Goal: Information Seeking & Learning: Learn about a topic

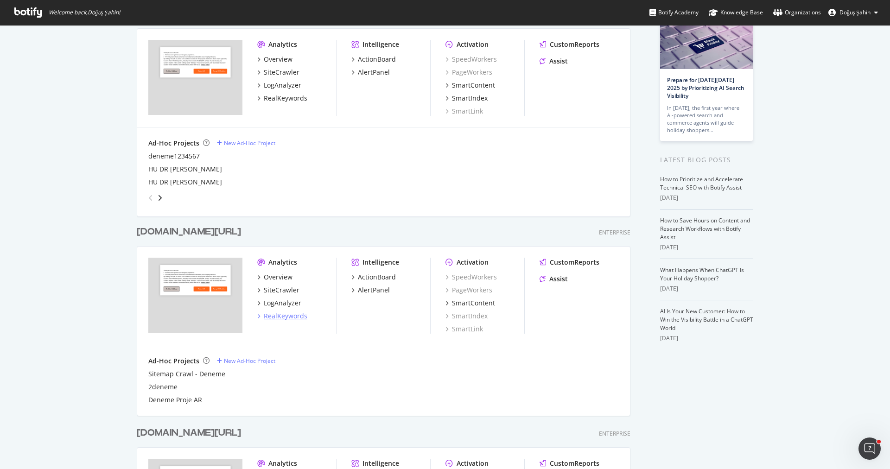
click at [286, 311] on div "RealKeywords" at bounding box center [286, 315] width 44 height 9
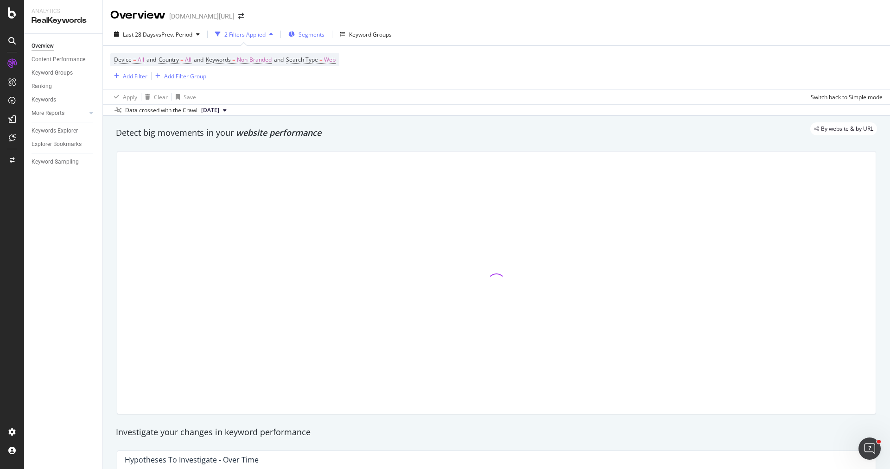
click at [312, 38] on div "Segments" at bounding box center [311, 35] width 26 height 8
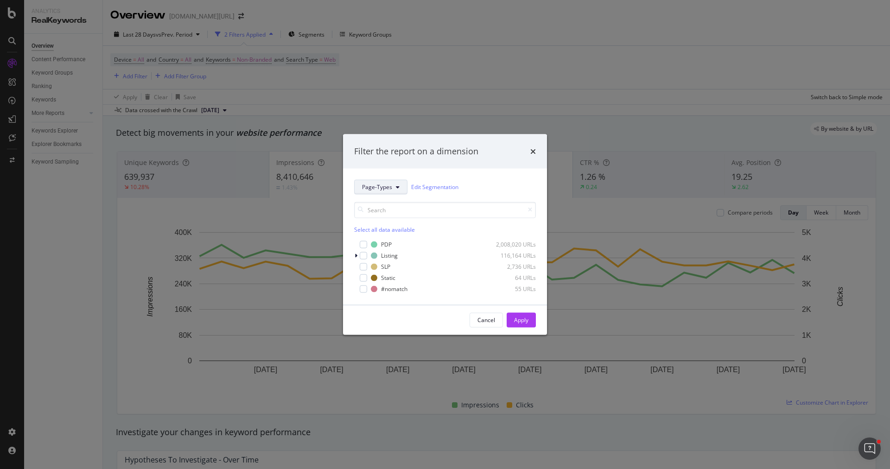
click at [374, 186] on span "Page-Types" at bounding box center [377, 187] width 30 height 8
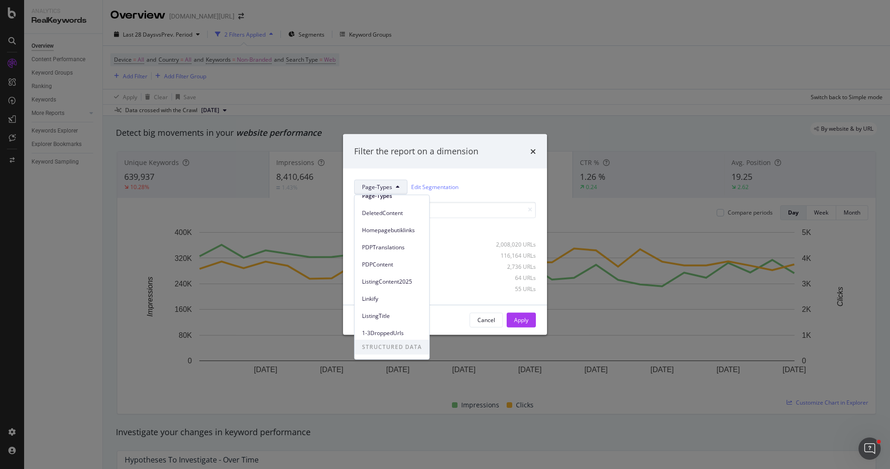
scroll to position [25, 0]
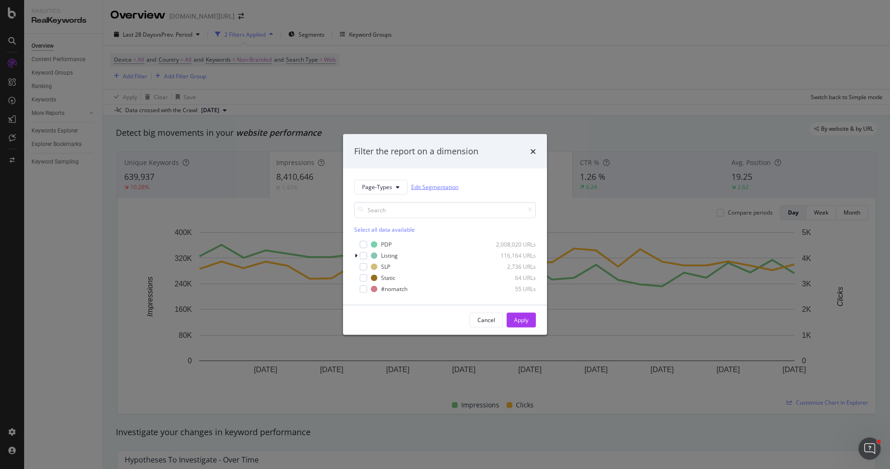
click at [441, 186] on link "Edit Segmentation" at bounding box center [434, 187] width 47 height 10
click at [355, 253] on icon "modal" at bounding box center [356, 256] width 3 height 6
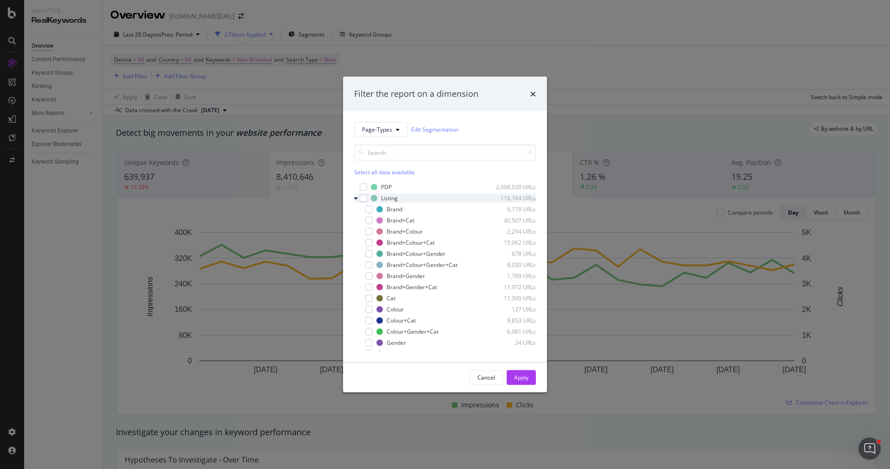
click at [356, 201] on div "modal" at bounding box center [357, 197] width 6 height 9
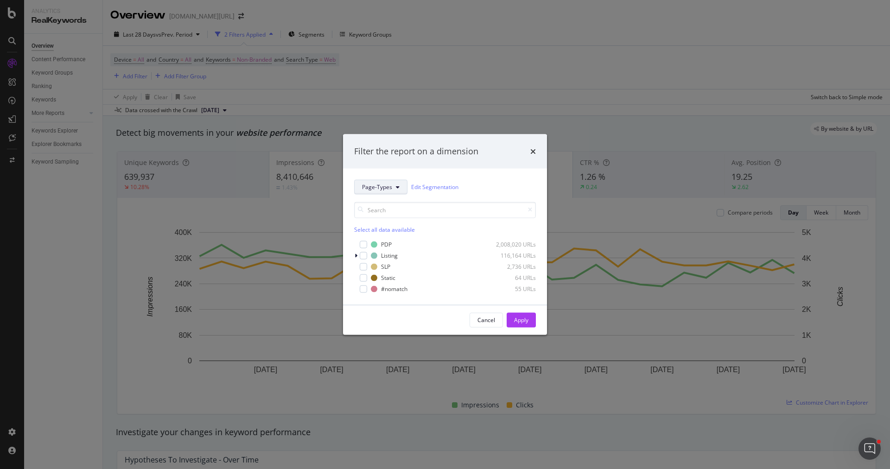
click at [393, 185] on button "Page-Types" at bounding box center [380, 186] width 53 height 15
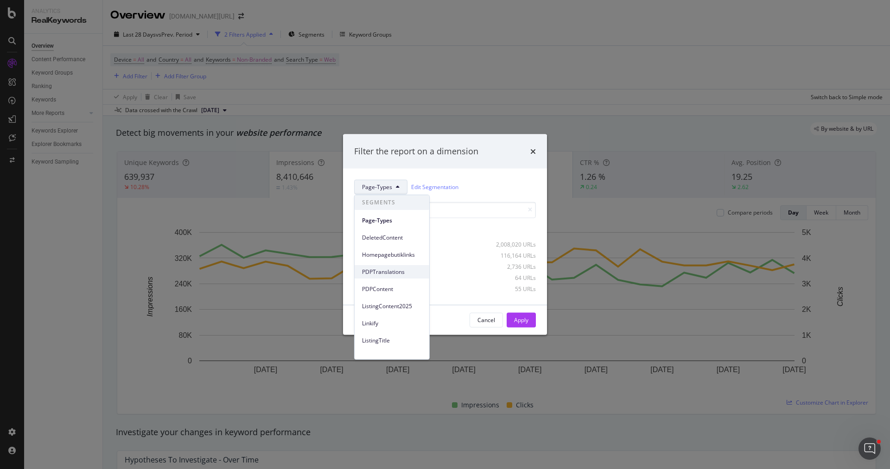
click at [401, 272] on span "PDPTranslations" at bounding box center [392, 272] width 60 height 8
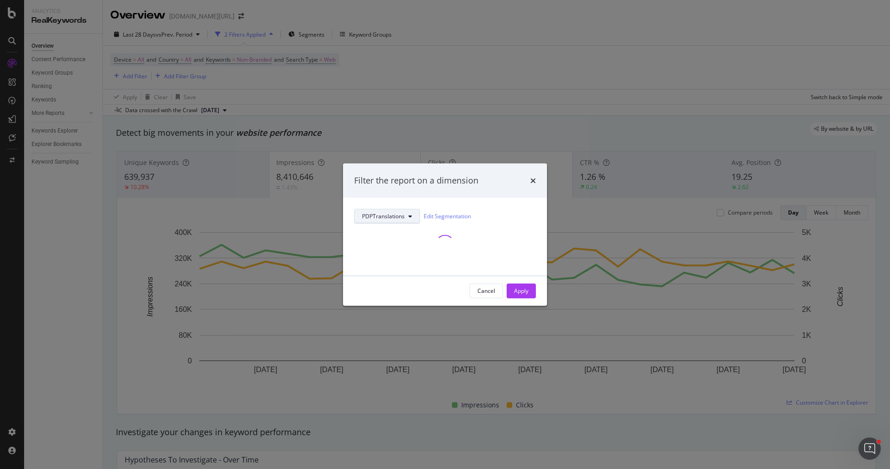
click at [387, 221] on button "PDPTranslations" at bounding box center [387, 216] width 66 height 15
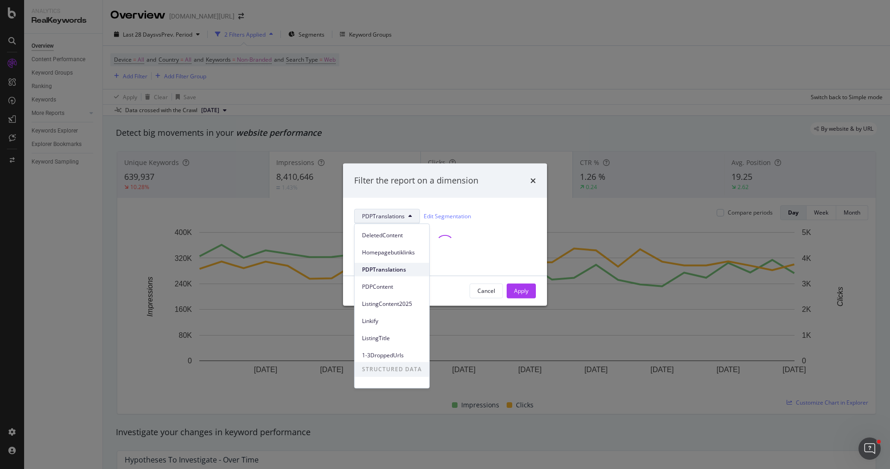
scroll to position [40, 0]
click at [399, 292] on span "ListingContent2025" at bounding box center [392, 295] width 60 height 8
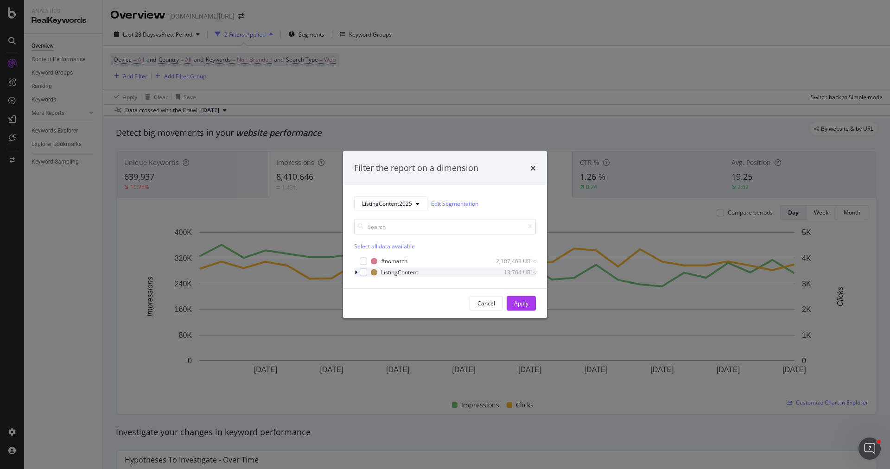
click at [358, 271] on div "modal" at bounding box center [357, 271] width 6 height 9
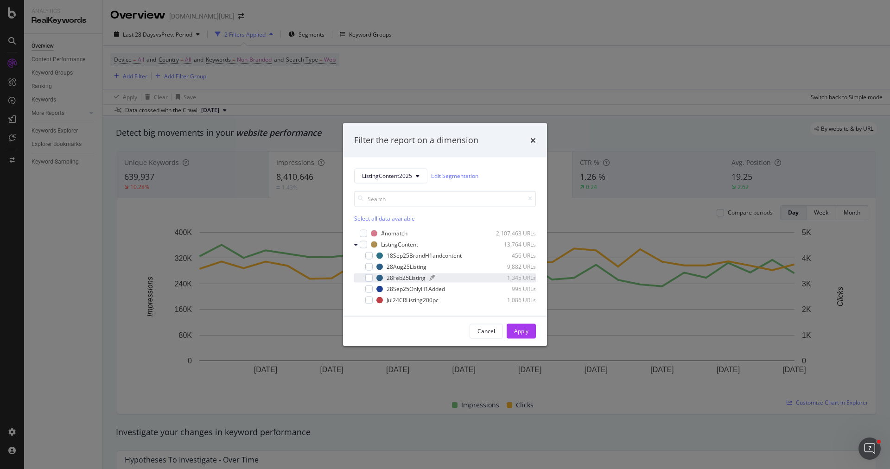
click at [475, 278] on div "modal" at bounding box center [457, 278] width 57 height 6
click at [356, 242] on icon "modal" at bounding box center [356, 244] width 4 height 6
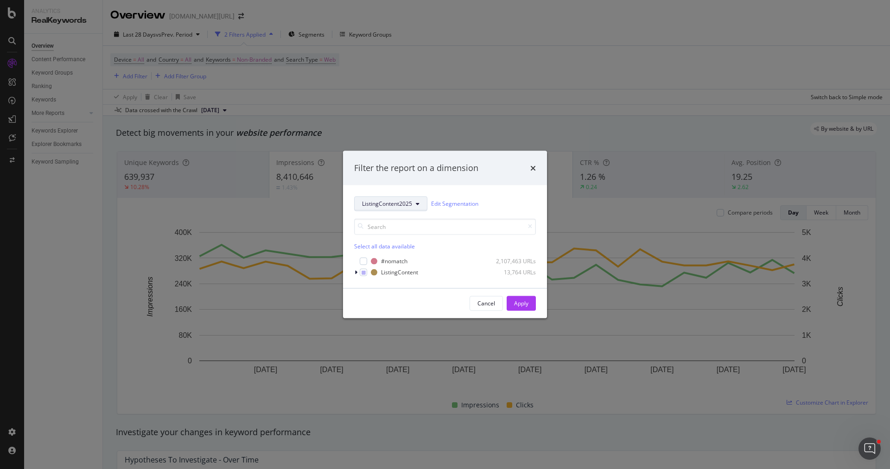
click at [376, 203] on span "ListingContent2025" at bounding box center [387, 204] width 50 height 8
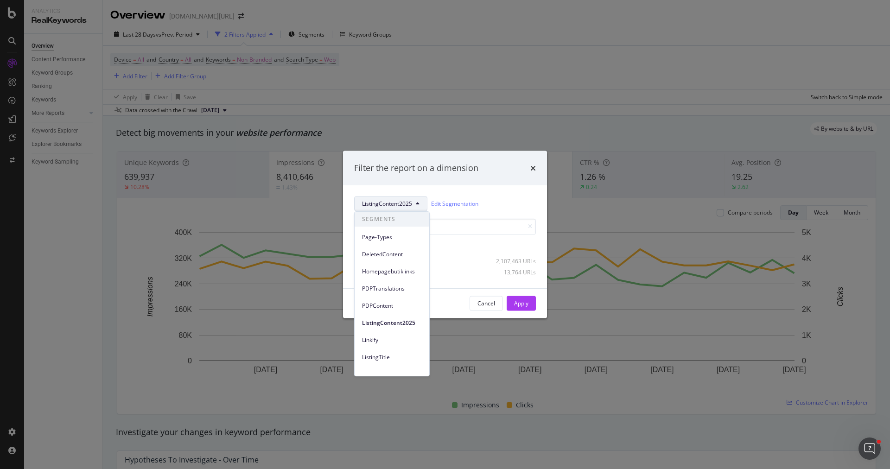
click at [398, 307] on span "PDPContent" at bounding box center [392, 306] width 60 height 8
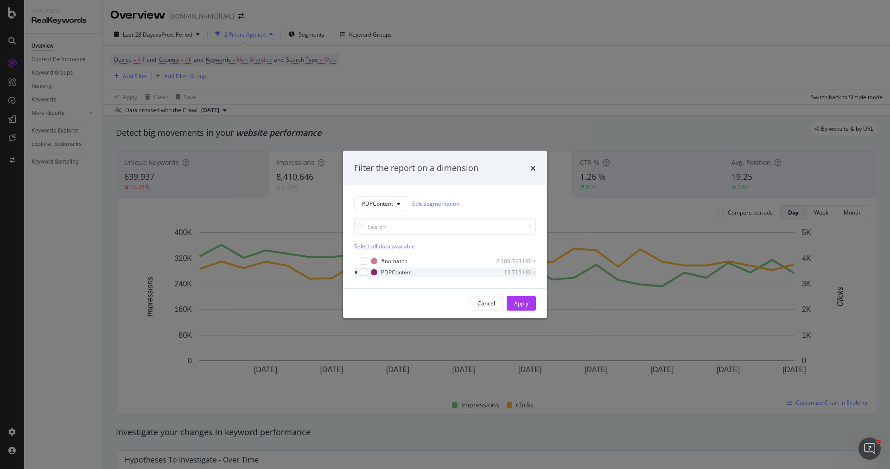
click at [356, 270] on icon "modal" at bounding box center [356, 272] width 3 height 6
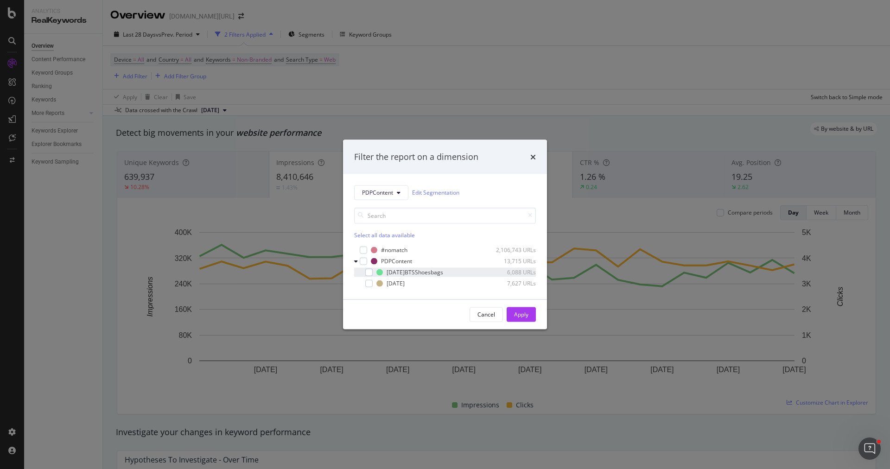
click at [365, 271] on div "modal" at bounding box center [363, 271] width 6 height 9
click at [368, 283] on div "modal" at bounding box center [368, 282] width 7 height 7
click at [368, 273] on icon "modal" at bounding box center [369, 272] width 4 height 5
click at [536, 315] on div "Cancel Apply" at bounding box center [445, 314] width 204 height 30
click at [524, 315] on div "Apply" at bounding box center [521, 315] width 14 height 8
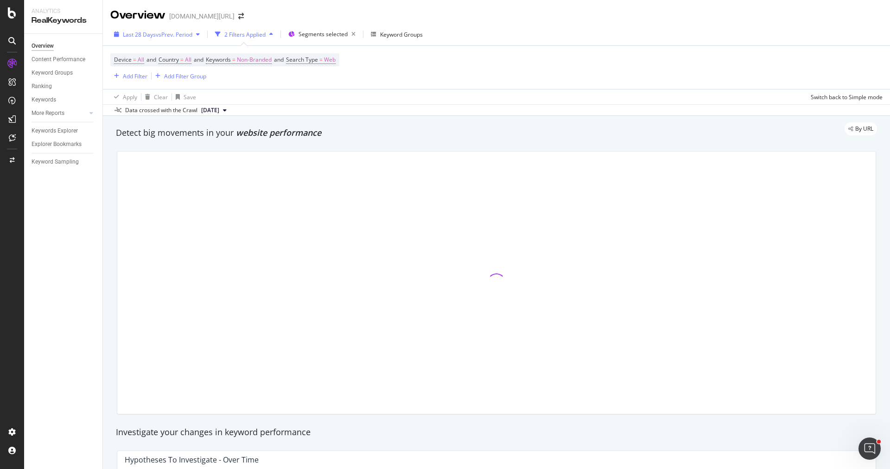
click at [190, 37] on span "vs Prev. Period" at bounding box center [174, 35] width 37 height 8
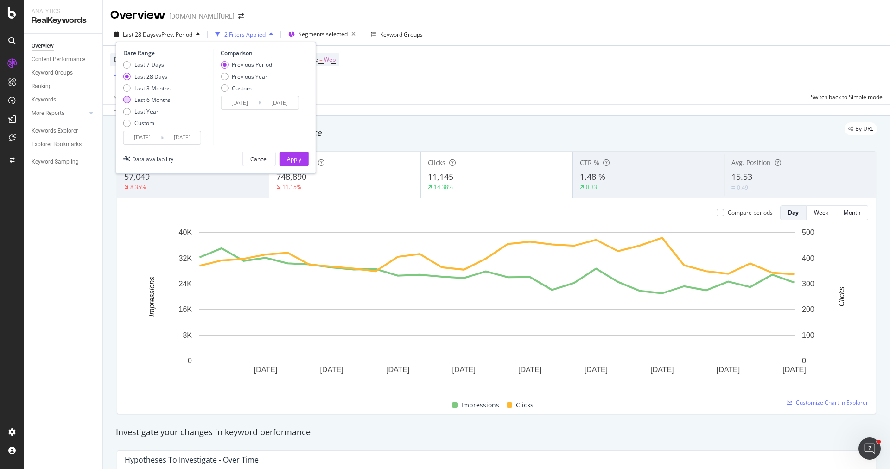
click at [162, 100] on div "Last 6 Months" at bounding box center [152, 100] width 36 height 8
type input "2025/03/24"
type input "2024/09/21"
type input "2025/03/23"
click at [290, 157] on div "Apply" at bounding box center [294, 159] width 14 height 8
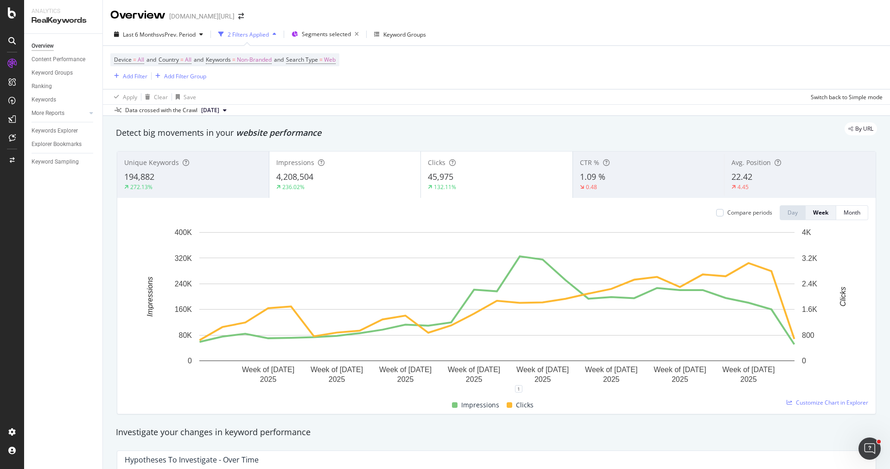
click at [222, 178] on div "194,882" at bounding box center [193, 177] width 138 height 12
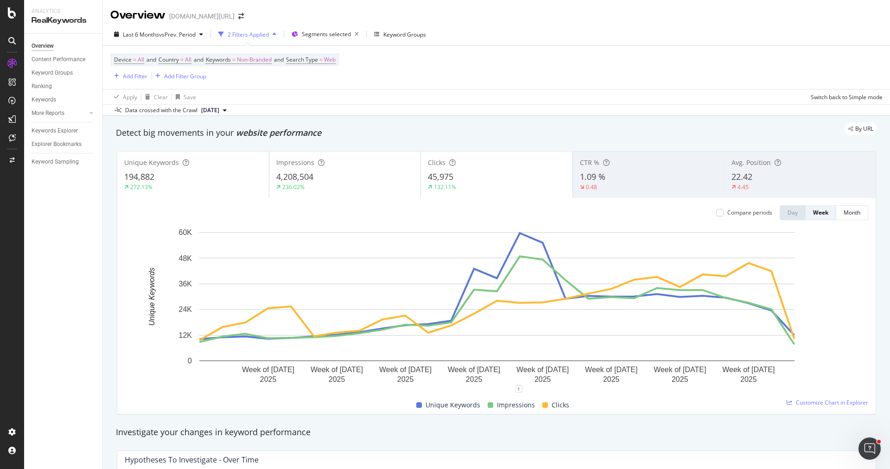
click at [463, 168] on div "Clicks 45,975 132.11%" at bounding box center [497, 175] width 152 height 42
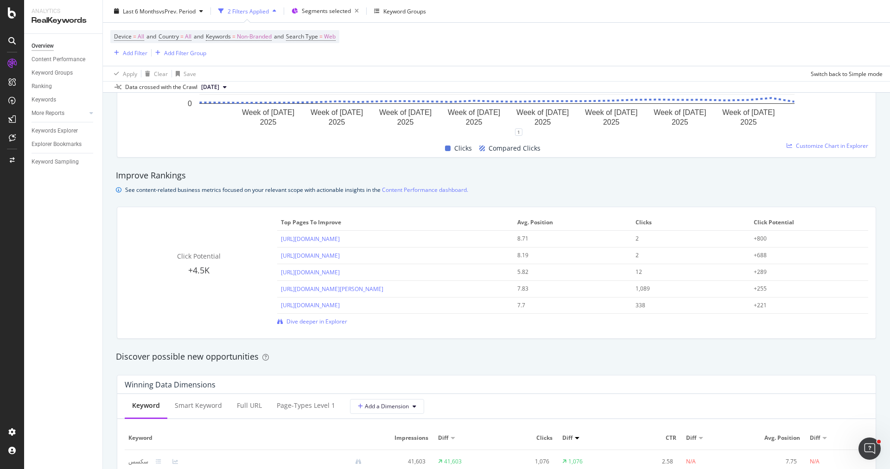
scroll to position [703, 0]
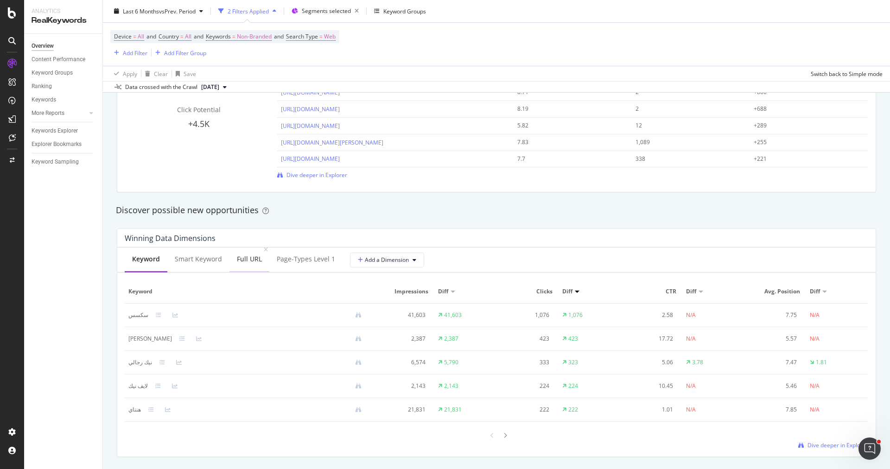
click at [242, 257] on div "Full URL" at bounding box center [249, 258] width 25 height 9
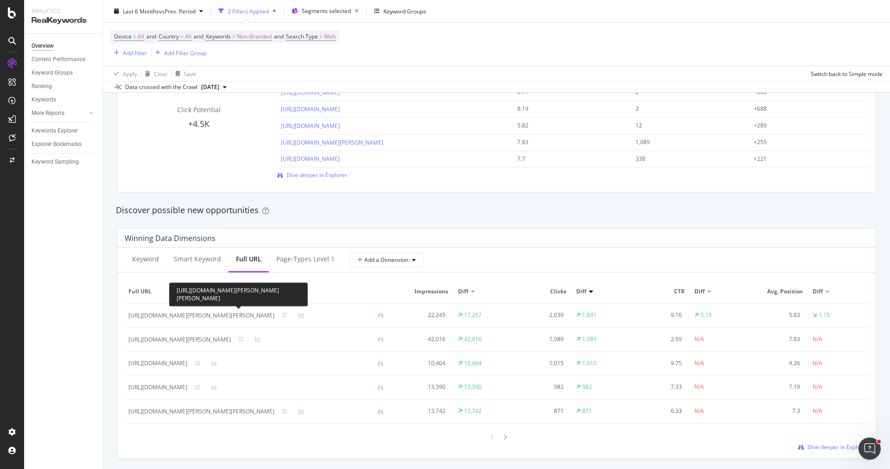
drag, startPoint x: 236, startPoint y: 297, endPoint x: 178, endPoint y: 282, distance: 60.1
click at [178, 282] on div "https://www.trendyol.com/ar/lee-cooper/men-s-nick-shorts-gray-melange-202-lcm22…" at bounding box center [238, 294] width 139 height 24
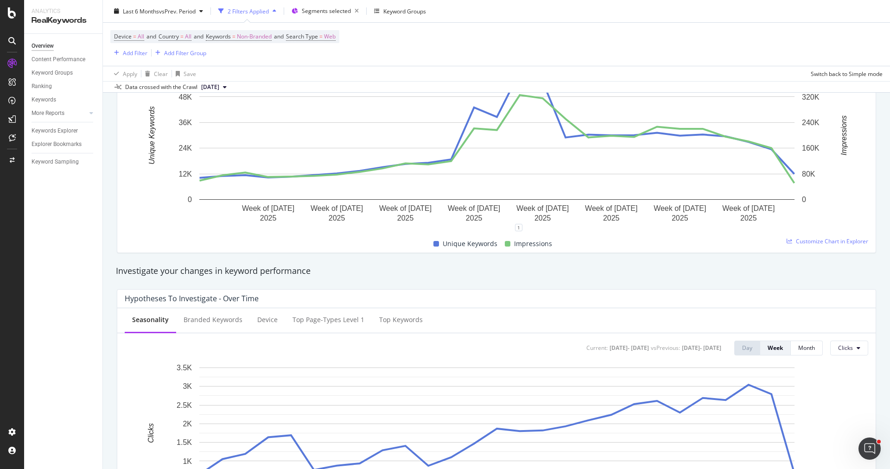
scroll to position [0, 0]
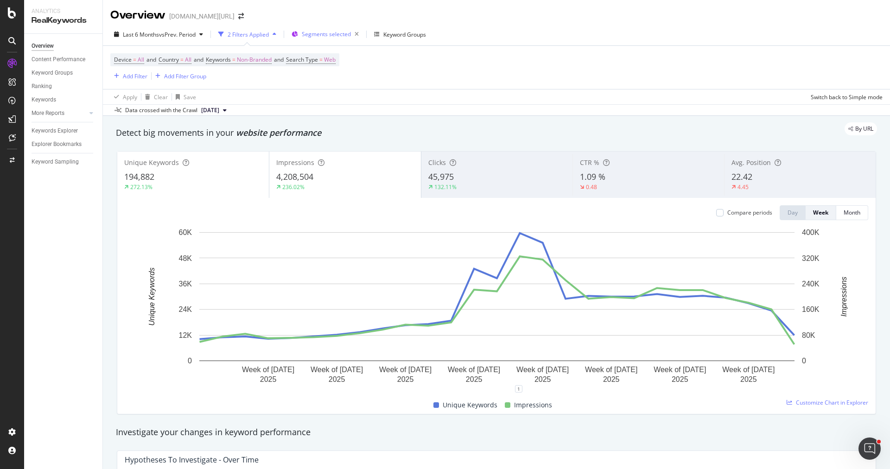
click at [343, 33] on span "Segments selected" at bounding box center [326, 34] width 49 height 8
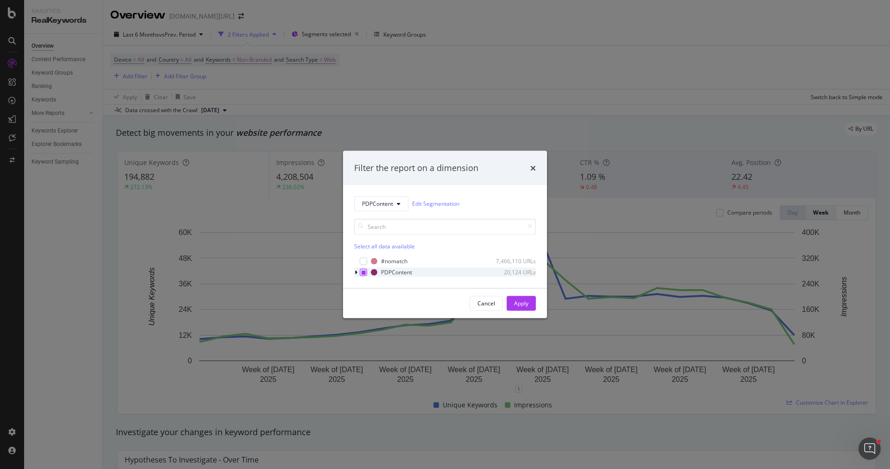
click at [362, 273] on icon "modal" at bounding box center [364, 272] width 4 height 5
click at [364, 273] on icon "modal" at bounding box center [364, 272] width 4 height 5
click at [377, 204] on span "PDPContent" at bounding box center [377, 204] width 31 height 8
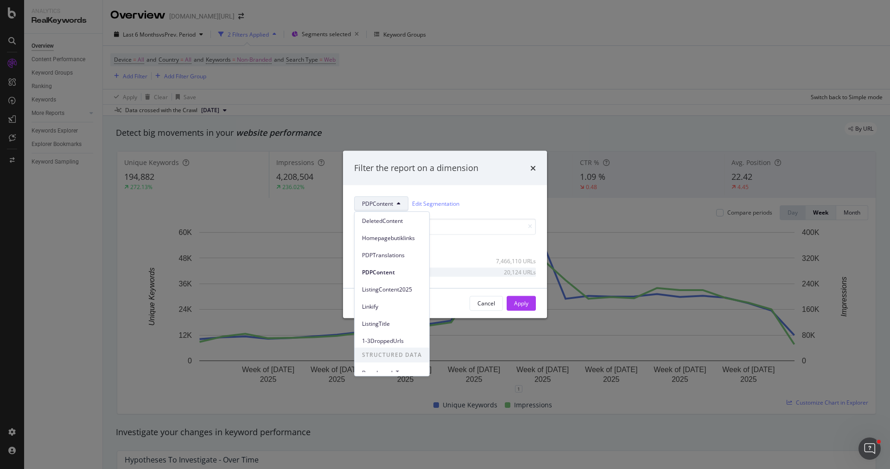
scroll to position [40, 0]
click at [400, 333] on span "1-3DroppedUrls" at bounding box center [392, 334] width 60 height 8
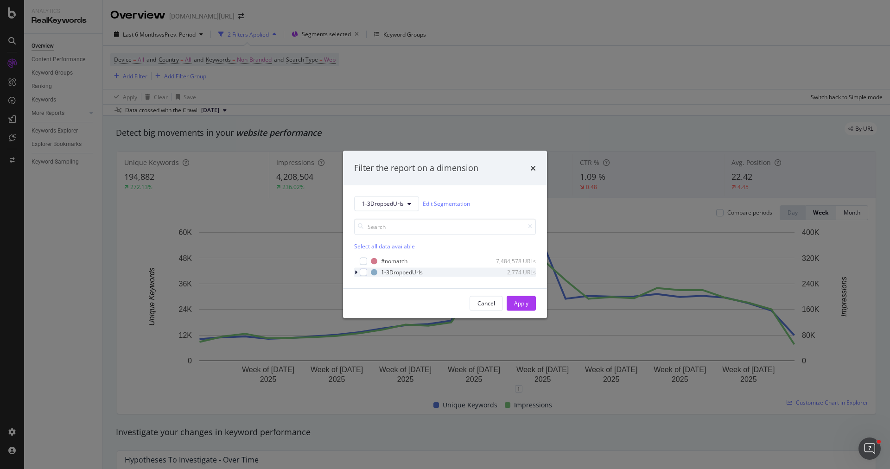
click at [357, 270] on div "modal" at bounding box center [357, 271] width 6 height 9
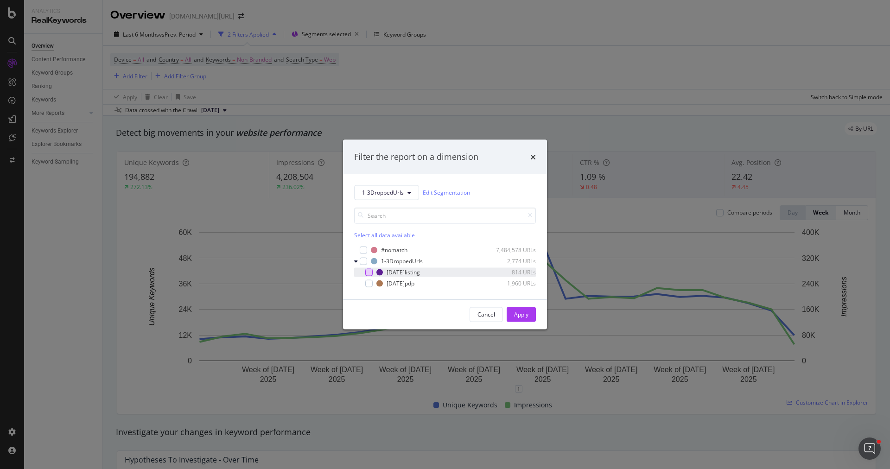
click at [369, 271] on div "modal" at bounding box center [368, 271] width 7 height 7
click at [527, 312] on div "Apply" at bounding box center [521, 315] width 14 height 8
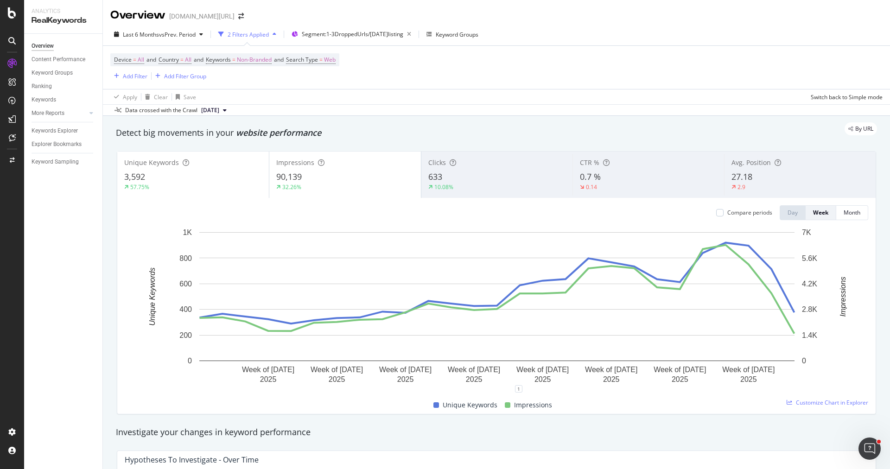
click at [484, 188] on div "10.08%" at bounding box center [497, 187] width 138 height 8
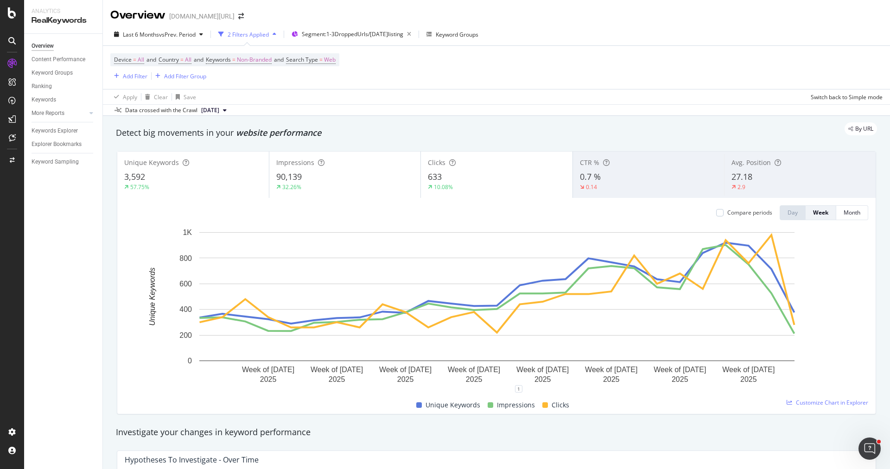
click at [364, 182] on div "90,139" at bounding box center [345, 177] width 138 height 12
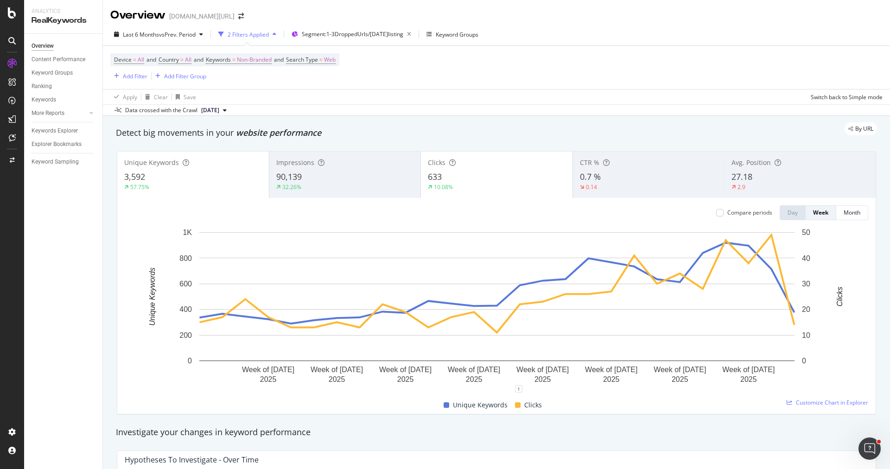
click at [358, 166] on div "Impressions" at bounding box center [345, 162] width 138 height 9
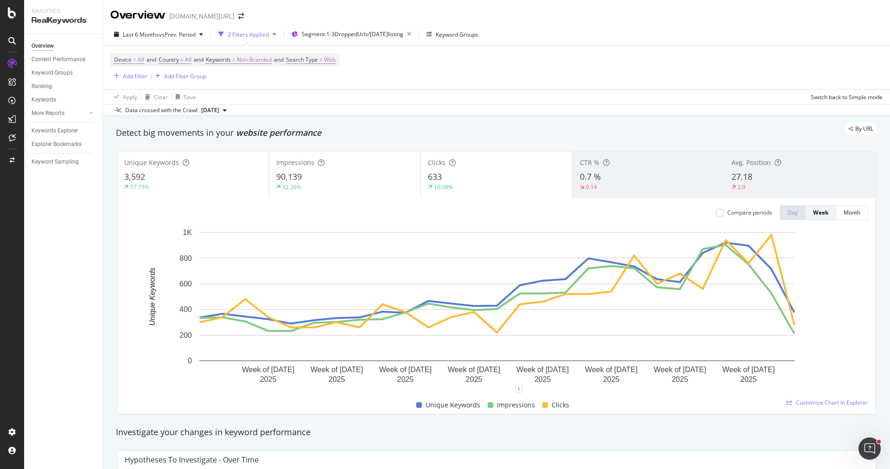
click at [206, 173] on div "3,592" at bounding box center [193, 177] width 138 height 12
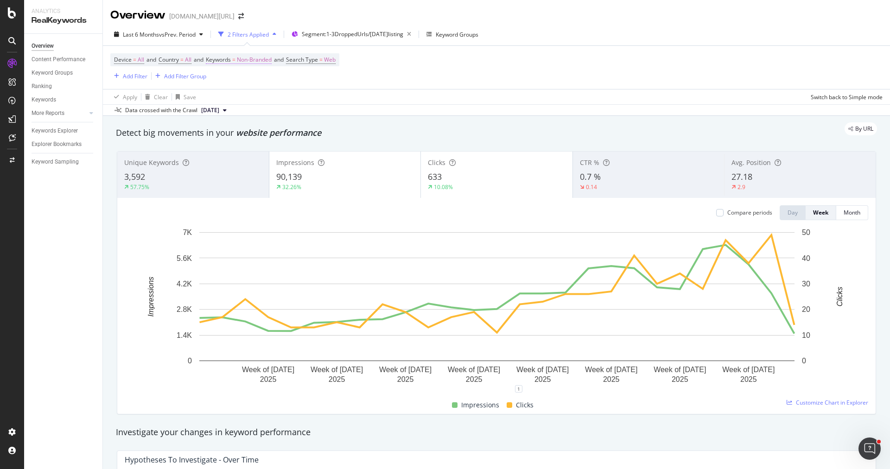
click at [269, 63] on span "Non-Branded" at bounding box center [254, 59] width 35 height 13
click at [267, 75] on div "Non-Branded" at bounding box center [244, 81] width 50 height 14
click at [267, 141] on span "Non-Branded & Anonymized queries" at bounding box center [274, 139] width 95 height 8
click at [317, 102] on div "Apply" at bounding box center [321, 100] width 14 height 8
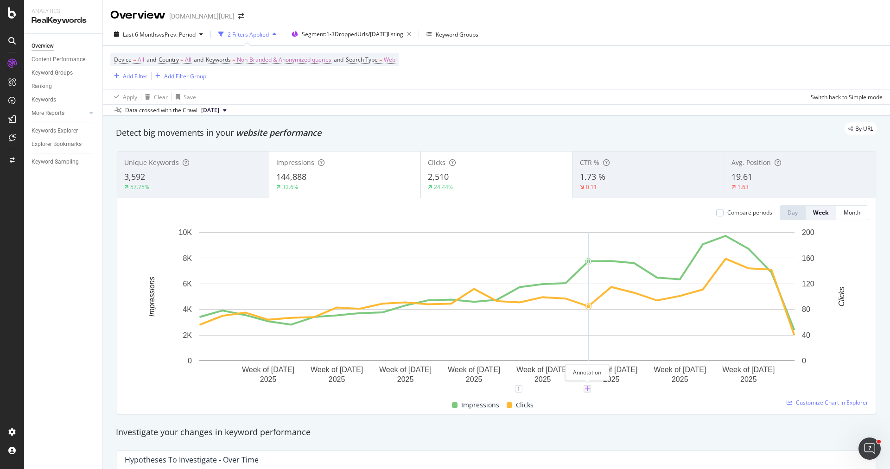
click at [588, 390] on icon "plus" at bounding box center [587, 389] width 5 height 6
click at [627, 283] on icon "xmark" at bounding box center [627, 282] width 4 height 6
click at [384, 34] on span "Segment: 1-3DroppedUrls/23jul2025listing" at bounding box center [353, 34] width 102 height 8
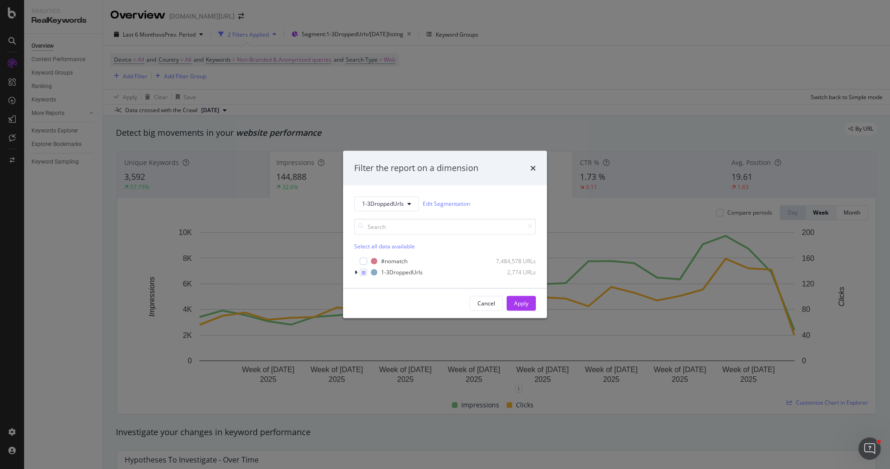
click at [358, 277] on div "1-3DroppedUrls Edit Segmentation Select all data available #nomatch 7,484,578 U…" at bounding box center [445, 236] width 204 height 103
click at [358, 274] on div "modal" at bounding box center [357, 271] width 6 height 9
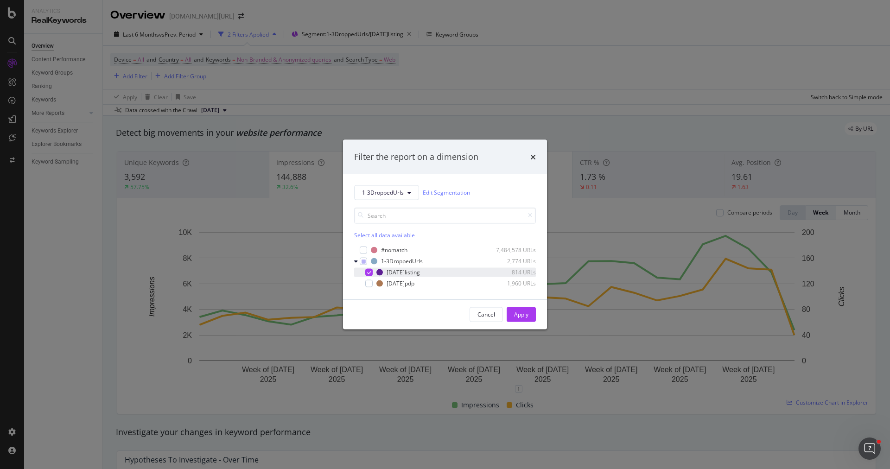
click at [369, 274] on icon "modal" at bounding box center [369, 272] width 4 height 5
click at [369, 279] on div "23jul2025pdp 1,960 URLs" at bounding box center [445, 283] width 182 height 9
click at [525, 317] on div "Apply" at bounding box center [521, 315] width 14 height 8
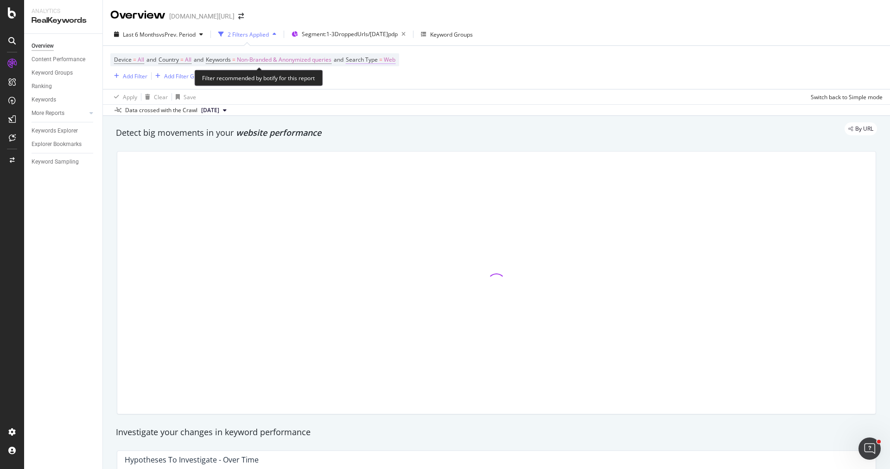
click at [392, 59] on span "Web" at bounding box center [390, 59] width 12 height 13
click at [382, 79] on div "Web" at bounding box center [414, 81] width 102 height 15
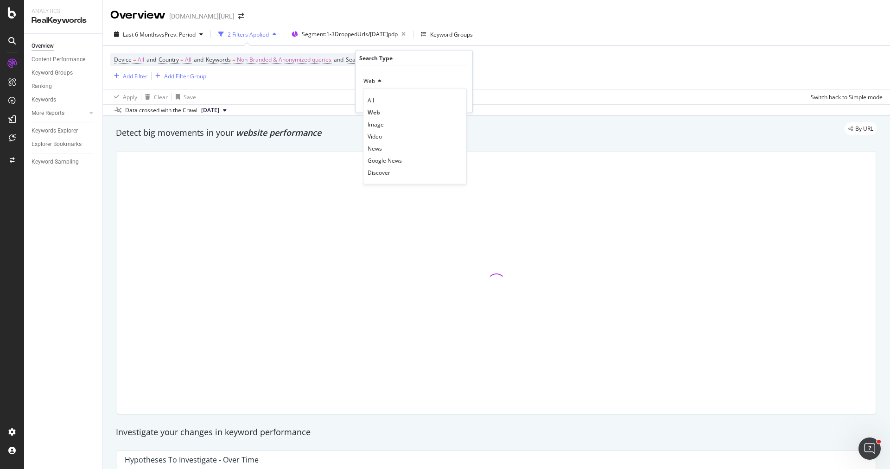
click at [382, 102] on div "All" at bounding box center [414, 100] width 99 height 12
click at [455, 100] on div "Apply" at bounding box center [458, 100] width 14 height 8
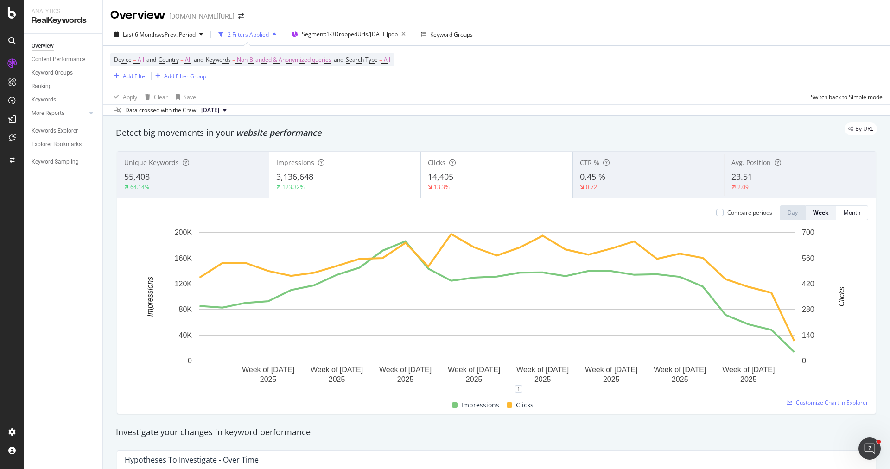
click at [239, 188] on div "64.14%" at bounding box center [193, 187] width 138 height 8
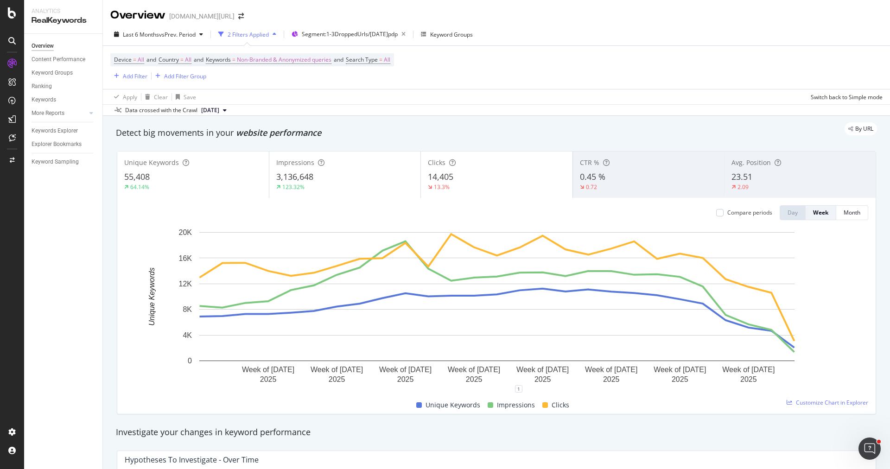
click at [319, 184] on div "123.32%" at bounding box center [345, 187] width 138 height 8
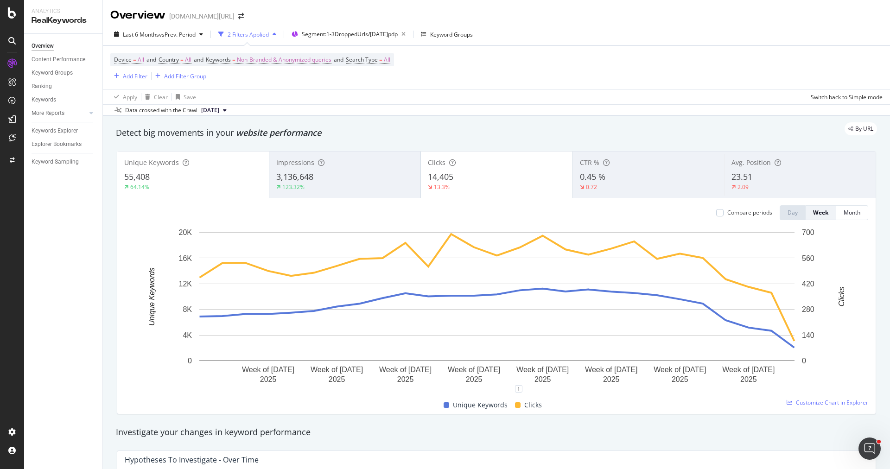
click at [192, 180] on div "55,408" at bounding box center [193, 177] width 138 height 12
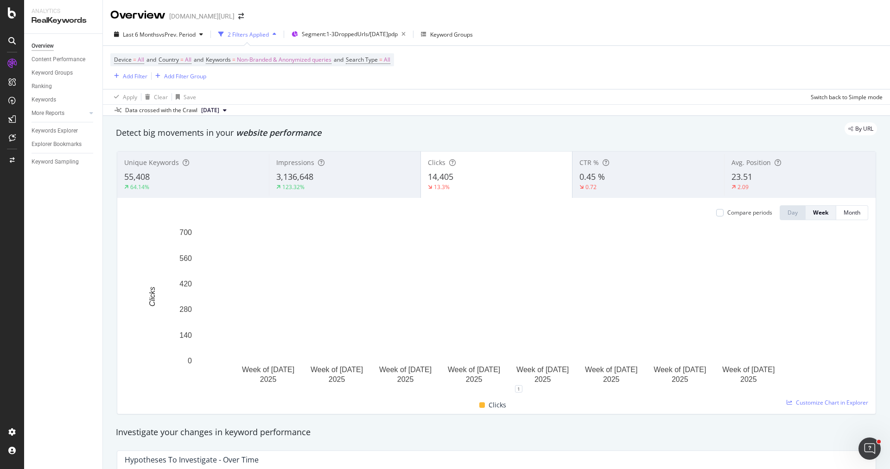
click at [331, 192] on div "Impressions 3,136,648 123.32%" at bounding box center [345, 175] width 152 height 42
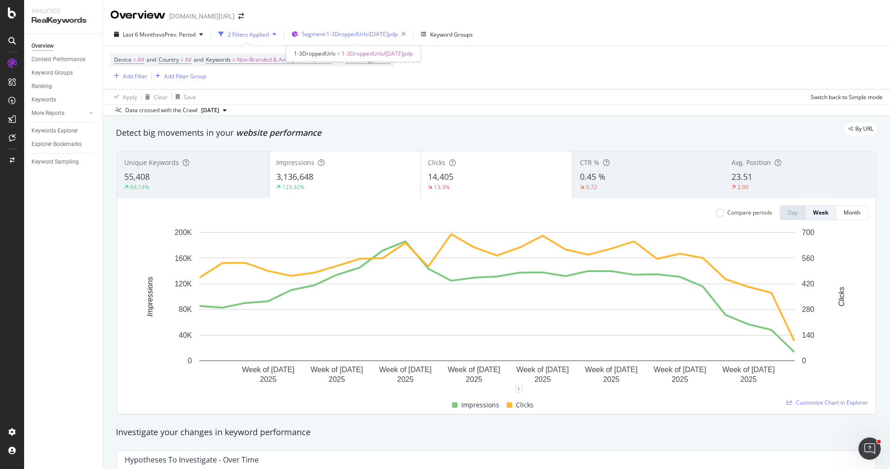
click at [398, 36] on span "Segment: 1-3DroppedUrls/23jul2025pdp" at bounding box center [350, 34] width 96 height 8
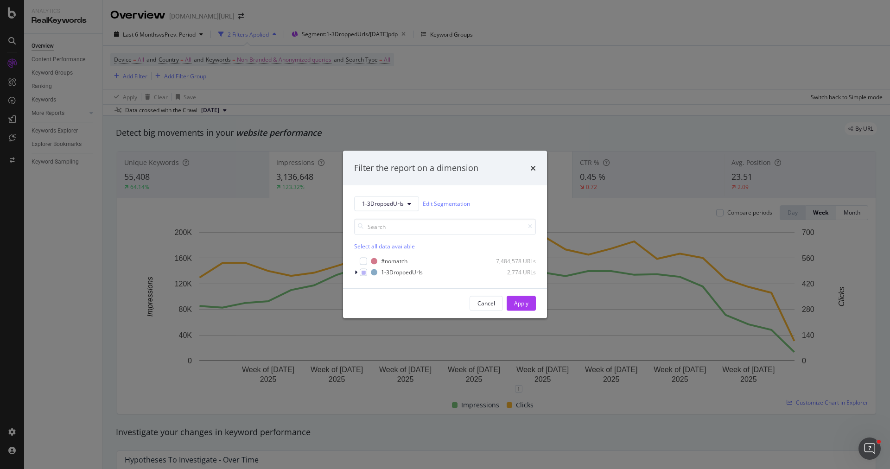
click at [532, 173] on div "times" at bounding box center [533, 168] width 6 height 12
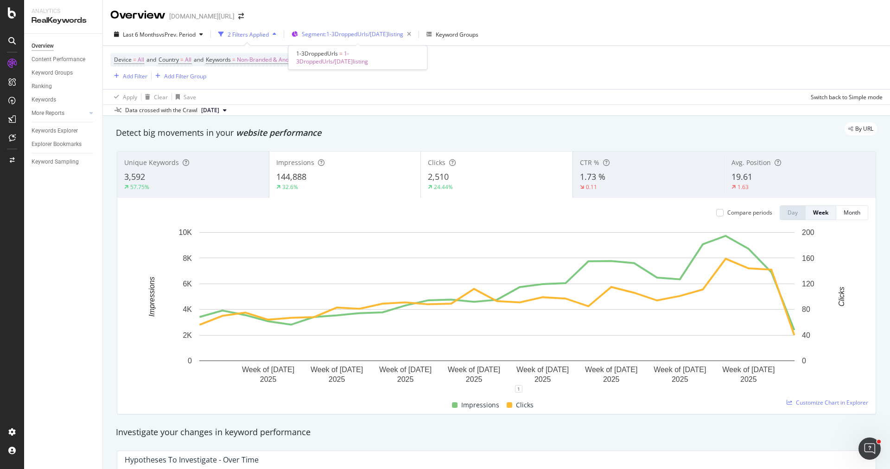
click at [379, 32] on span "Segment: 1-3DroppedUrls/23jul2025listing" at bounding box center [353, 34] width 102 height 8
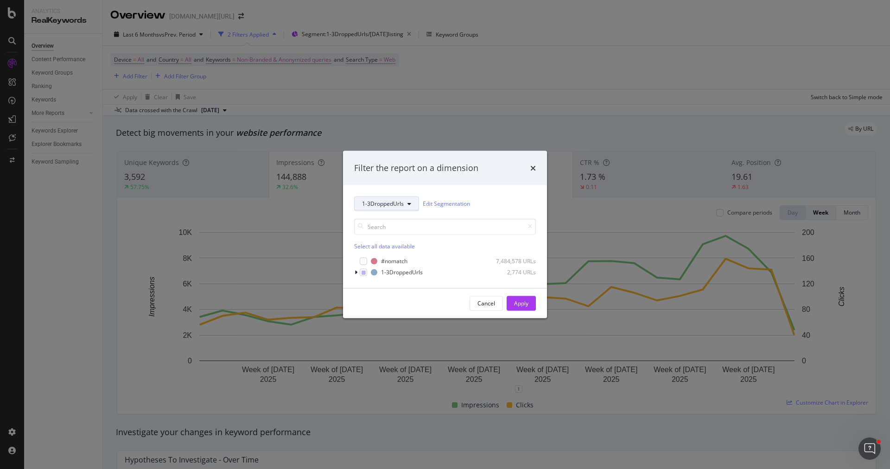
click at [387, 208] on button "1-3DroppedUrls" at bounding box center [386, 203] width 65 height 15
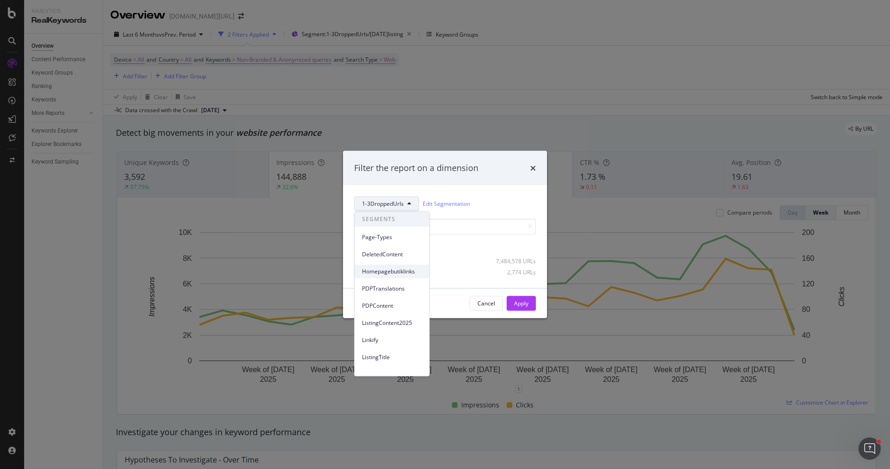
click at [404, 273] on span "Homepagebutiklinks" at bounding box center [392, 271] width 60 height 8
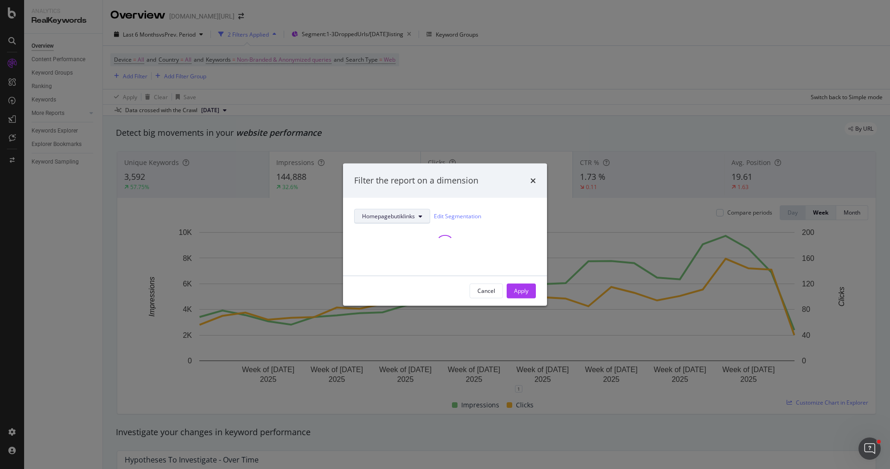
click at [384, 215] on span "Homepagebutiklinks" at bounding box center [388, 216] width 53 height 8
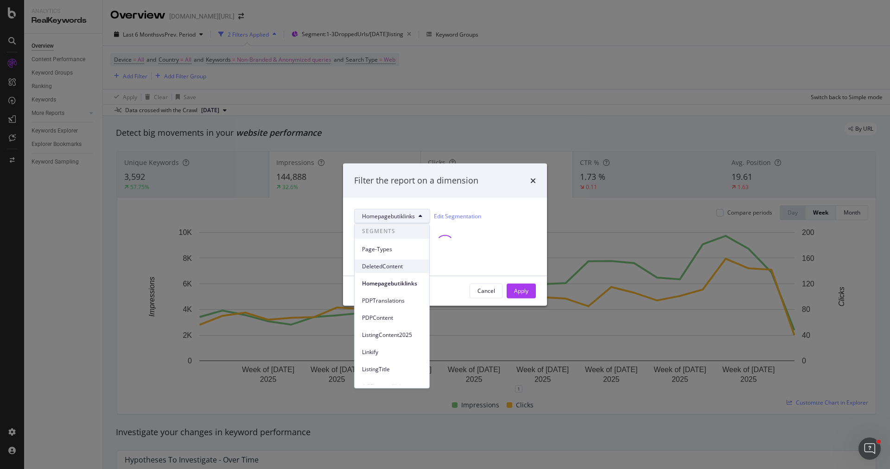
click at [391, 265] on span "DeletedContent" at bounding box center [392, 266] width 60 height 8
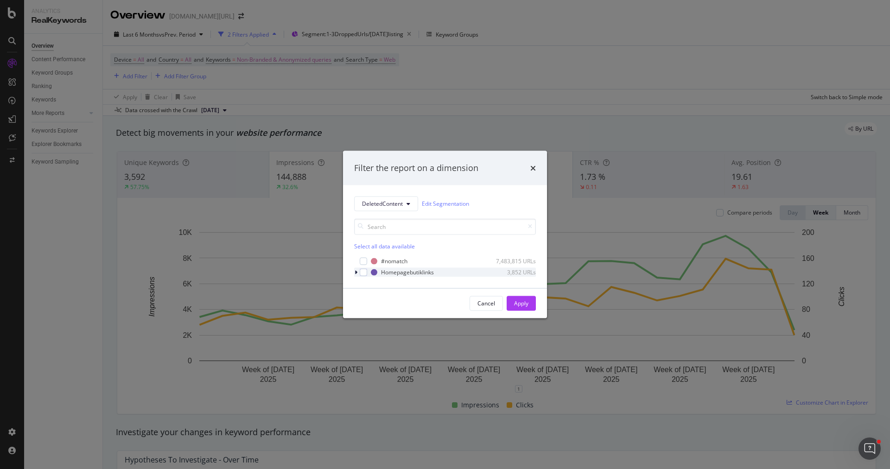
click at [356, 273] on icon "modal" at bounding box center [356, 272] width 3 height 6
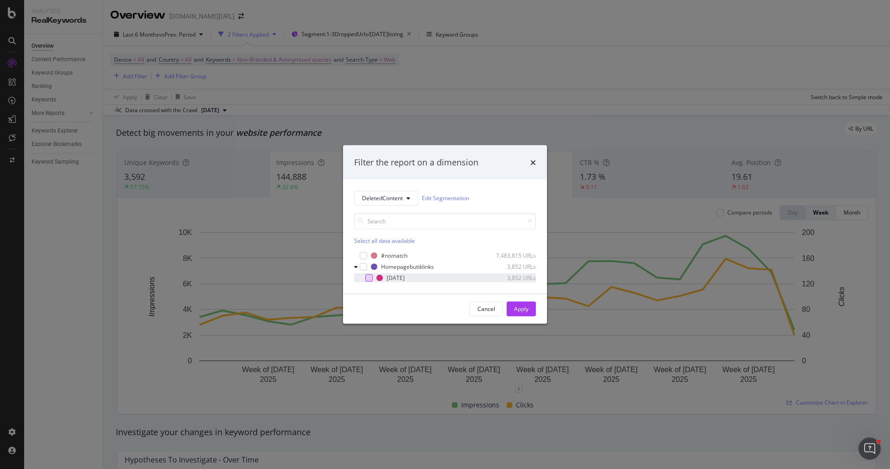
click at [367, 276] on div "modal" at bounding box center [368, 277] width 7 height 7
click at [529, 314] on button "Apply" at bounding box center [521, 308] width 29 height 15
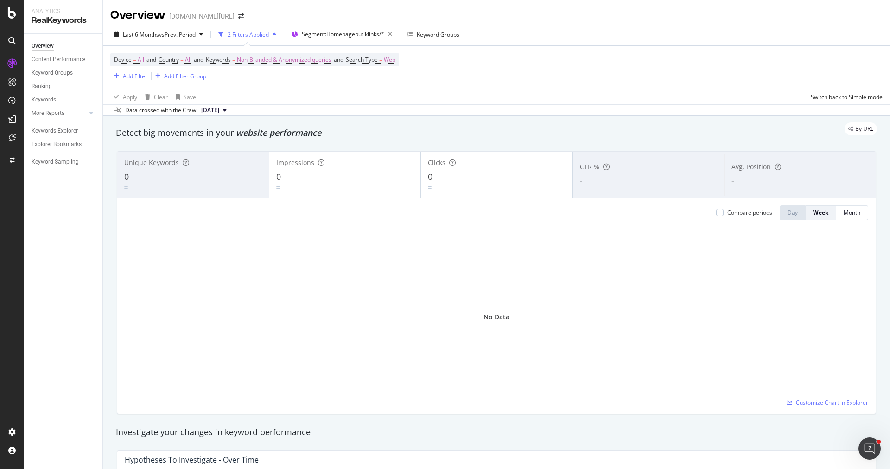
click at [375, 103] on div "Apply Clear Save Switch back to Simple mode" at bounding box center [496, 96] width 787 height 15
click at [339, 28] on div "Segment: Homepagebutiklinks/*" at bounding box center [349, 34] width 94 height 13
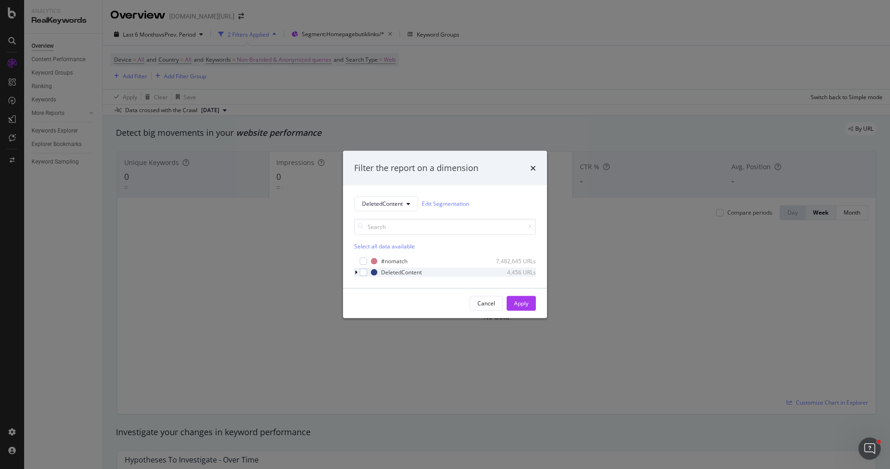
click at [355, 272] on icon "modal" at bounding box center [356, 272] width 3 height 6
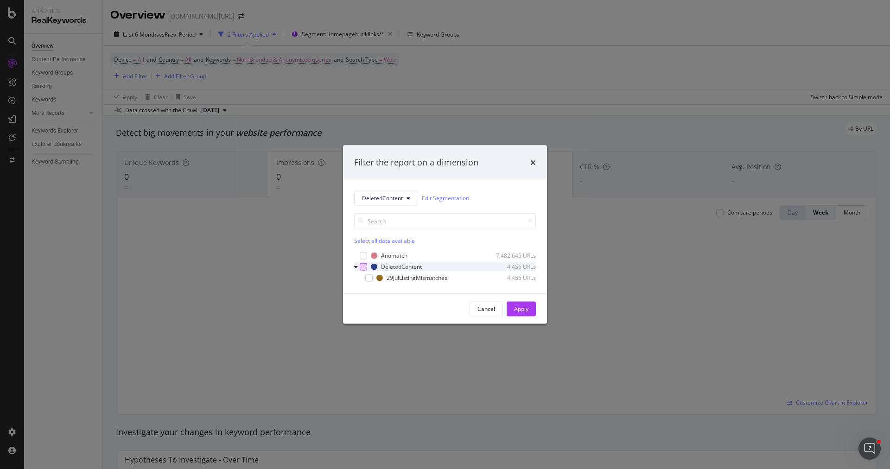
click at [364, 269] on div "modal" at bounding box center [363, 266] width 7 height 7
click at [507, 301] on div "Cancel Apply" at bounding box center [503, 308] width 66 height 15
click at [519, 309] on div "Apply" at bounding box center [521, 309] width 14 height 8
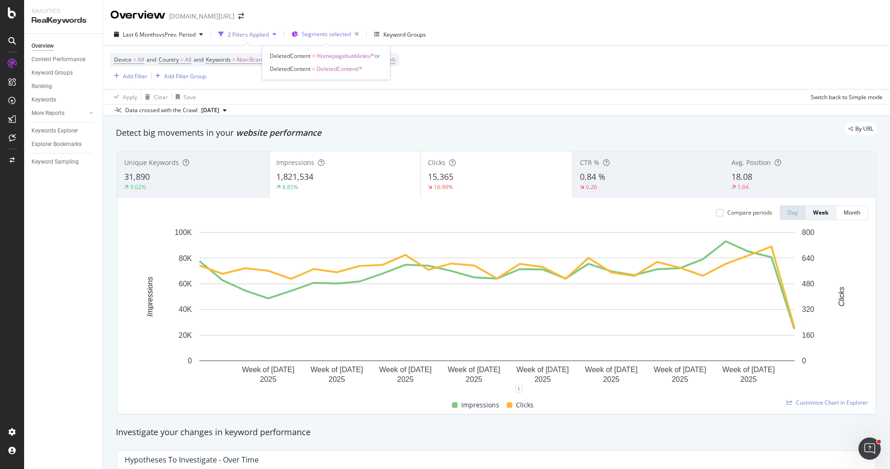
click at [317, 35] on span "Segments selected" at bounding box center [326, 34] width 49 height 8
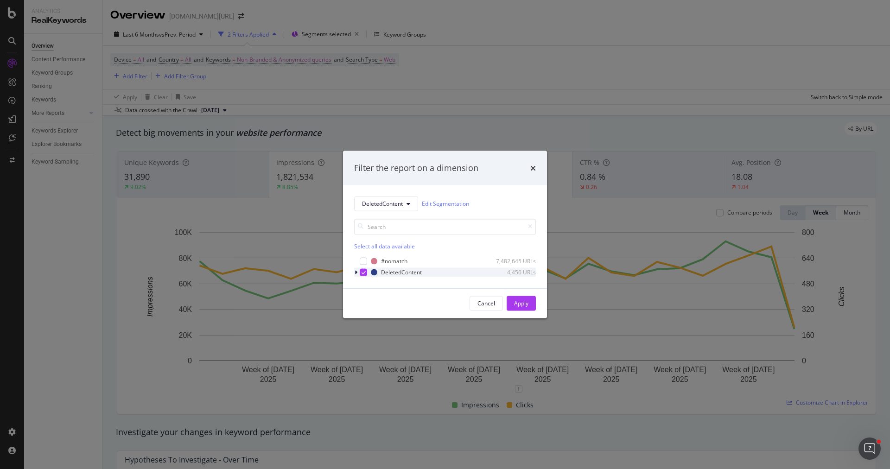
click at [358, 272] on div "modal" at bounding box center [357, 271] width 6 height 9
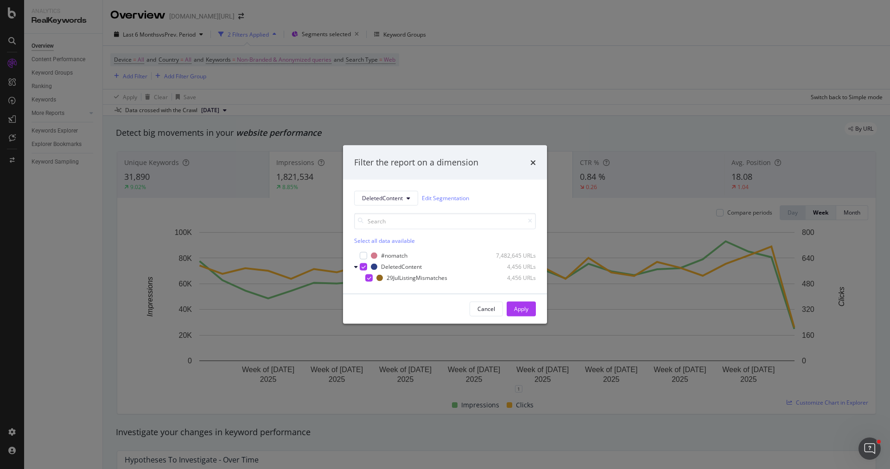
click at [544, 71] on div "Filter the report on a dimension DeletedContent Edit Segmentation Select all da…" at bounding box center [445, 234] width 890 height 469
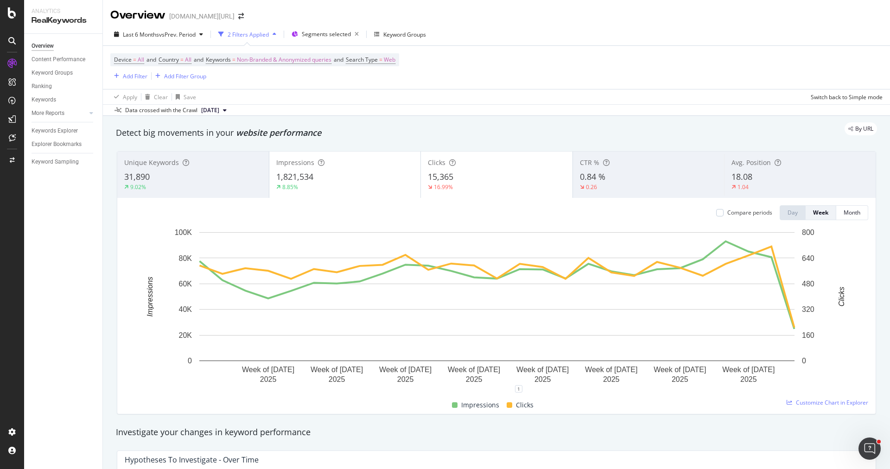
click at [199, 172] on div "31,890" at bounding box center [193, 177] width 138 height 12
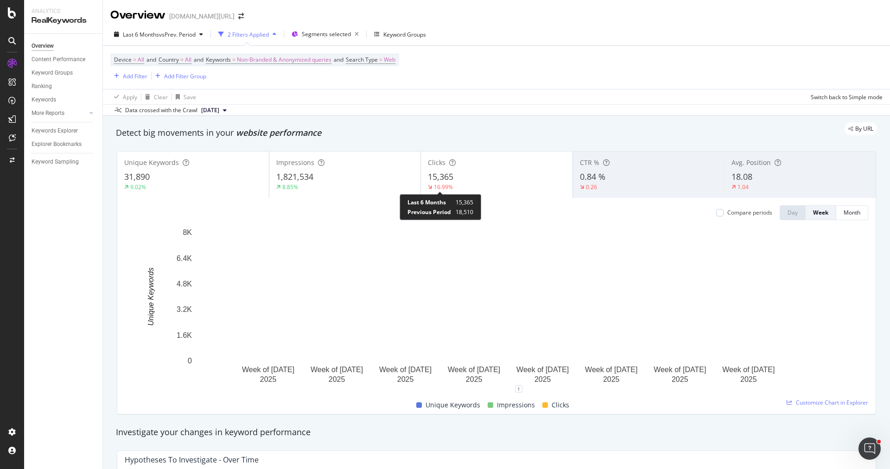
click at [452, 184] on div "16.99%" at bounding box center [443, 187] width 19 height 8
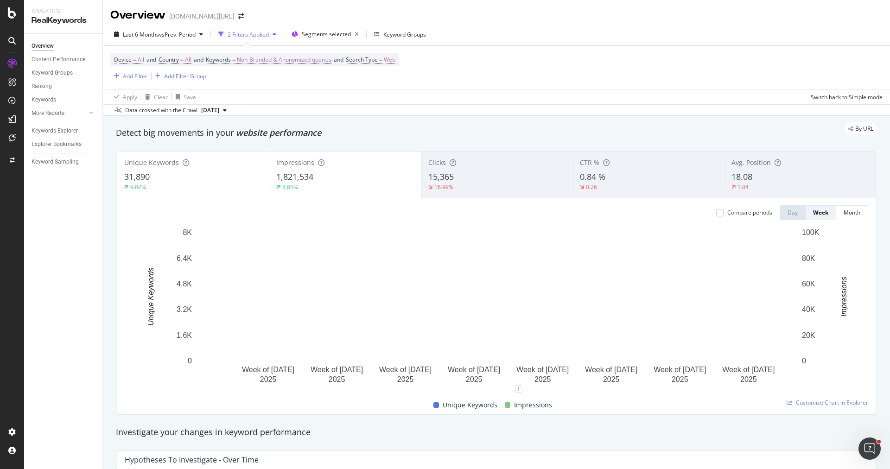
click at [365, 181] on div "1,821,534" at bounding box center [345, 177] width 138 height 12
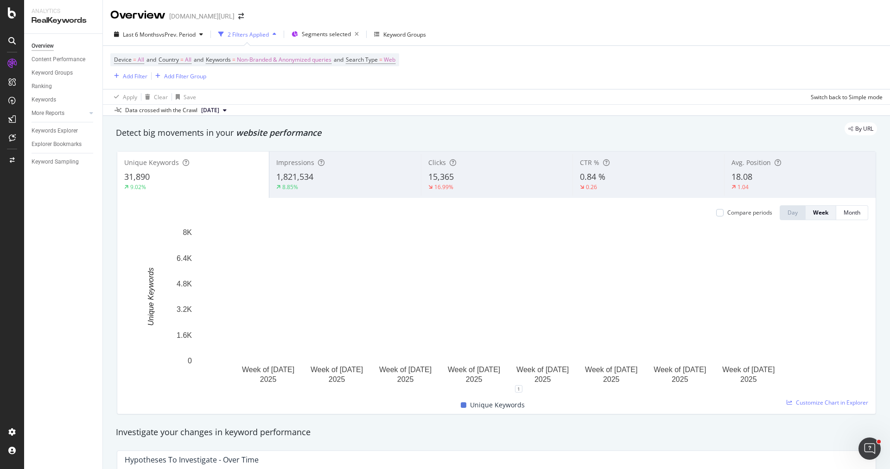
click at [464, 179] on div "15,365" at bounding box center [496, 177] width 137 height 12
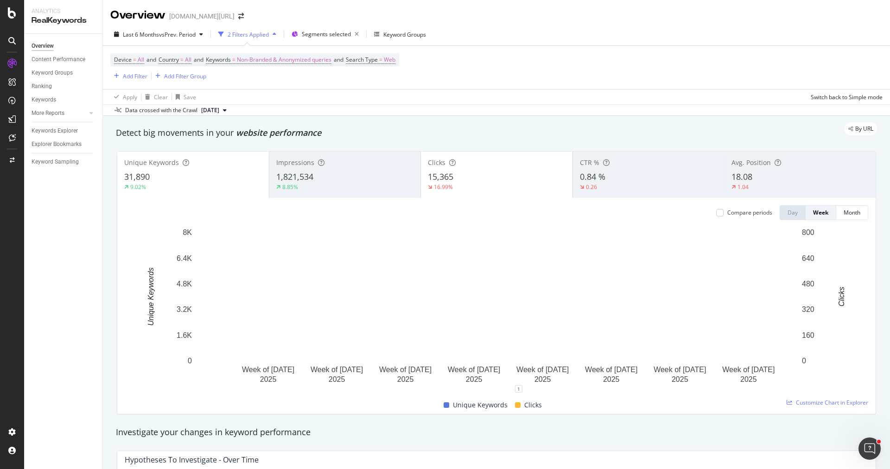
click at [345, 169] on div "Impressions 1,821,534 8.85%" at bounding box center [345, 175] width 152 height 42
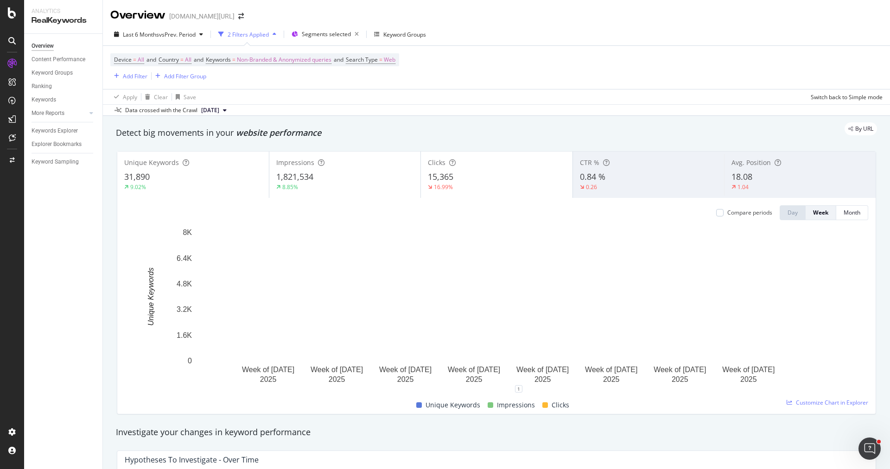
click at [213, 186] on div "9.02%" at bounding box center [193, 187] width 138 height 8
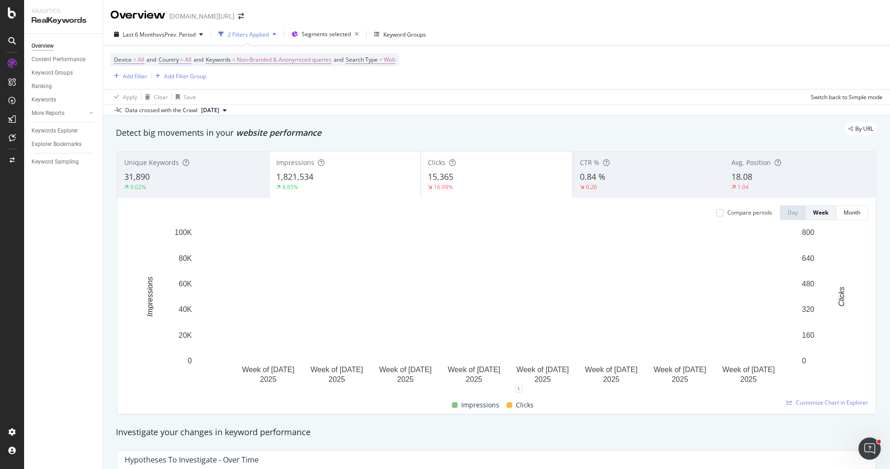
click at [340, 193] on div "Impressions 1,821,534 8.85%" at bounding box center [345, 175] width 152 height 42
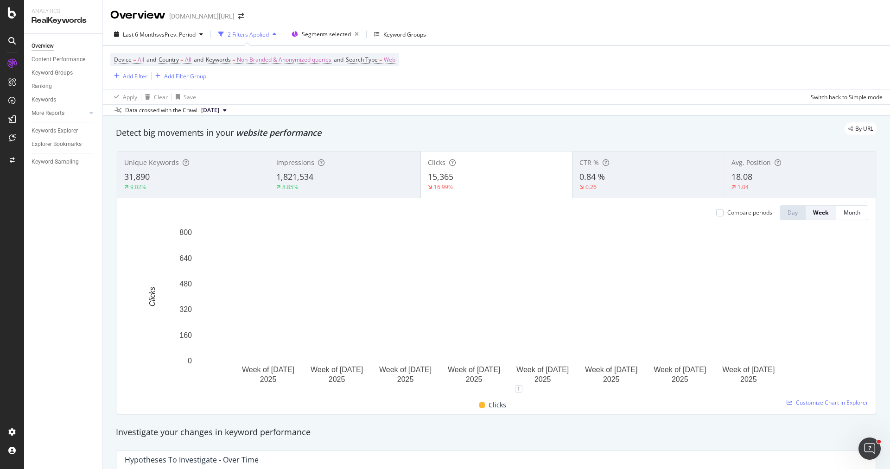
click at [368, 177] on div "1,821,534" at bounding box center [344, 177] width 137 height 12
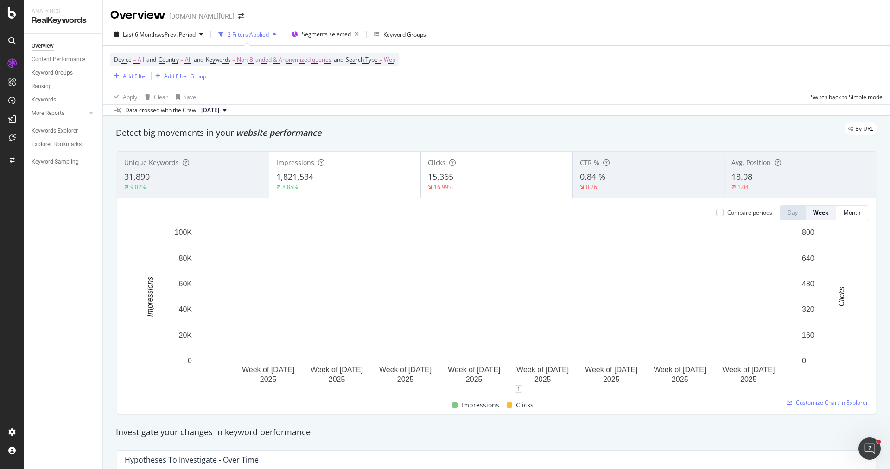
click at [474, 184] on div "16.99%" at bounding box center [497, 187] width 138 height 8
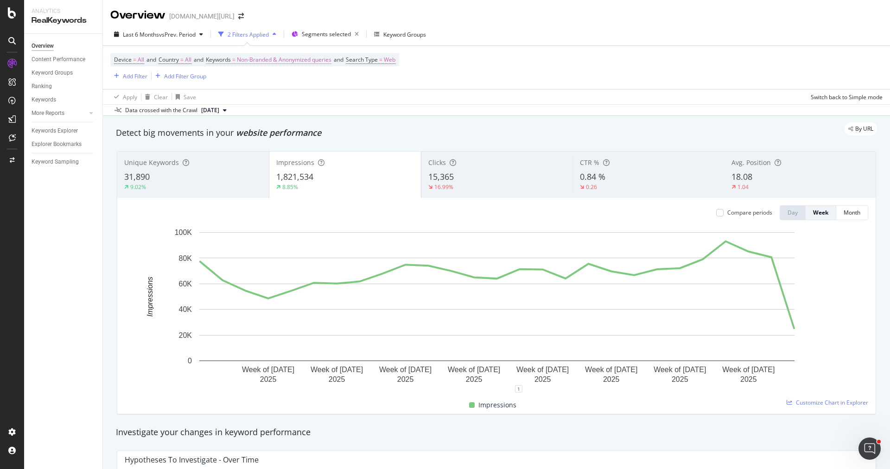
click at [297, 63] on span "Non-Branded & Anonymized queries" at bounding box center [284, 59] width 95 height 13
click at [331, 35] on span "Segments selected" at bounding box center [326, 34] width 49 height 8
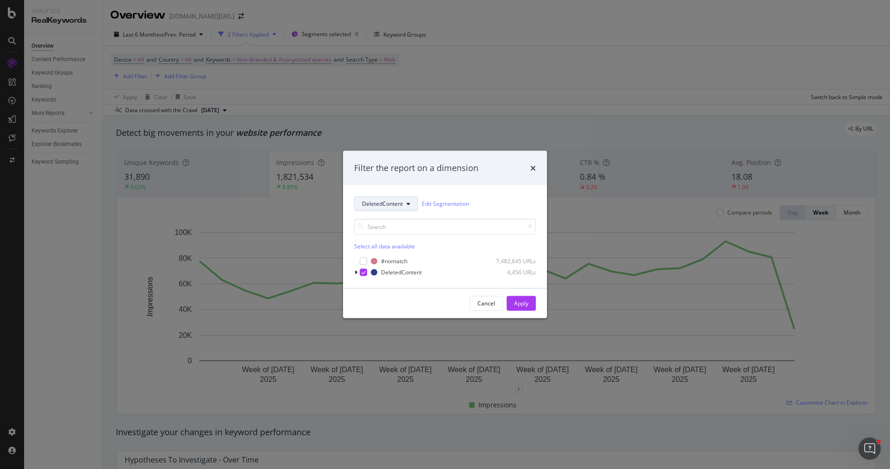
click at [372, 202] on span "DeletedContent" at bounding box center [382, 204] width 41 height 8
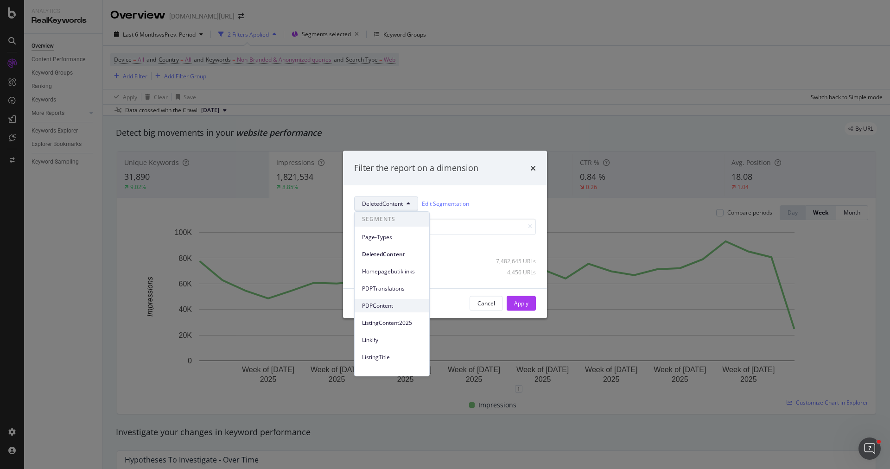
click at [397, 309] on span "PDPContent" at bounding box center [392, 306] width 60 height 8
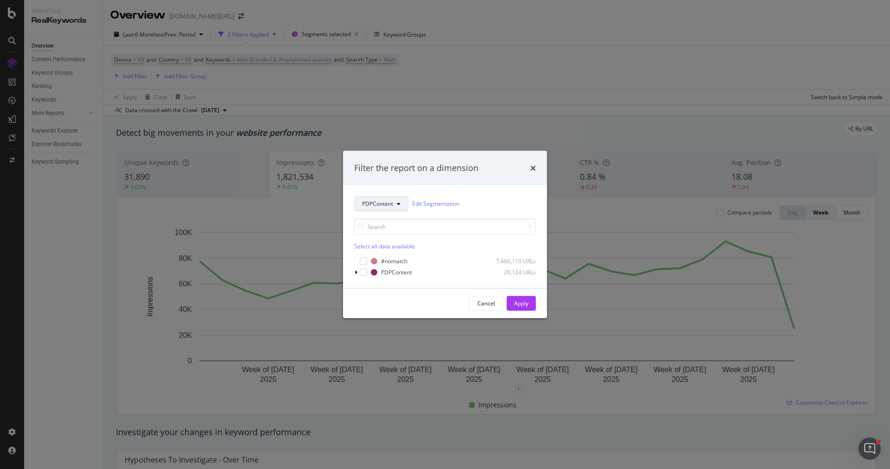
click at [374, 204] on span "PDPContent" at bounding box center [377, 204] width 31 height 8
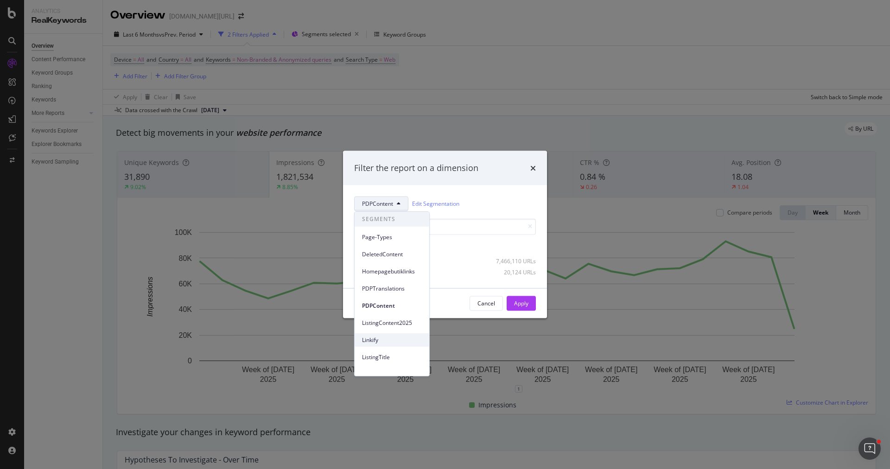
click at [377, 340] on span "Linkify" at bounding box center [392, 340] width 60 height 8
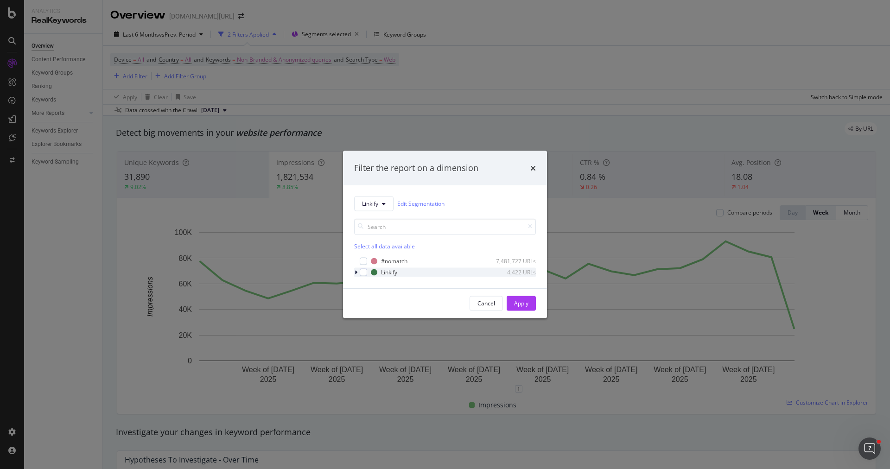
click at [357, 269] on icon "modal" at bounding box center [356, 272] width 3 height 6
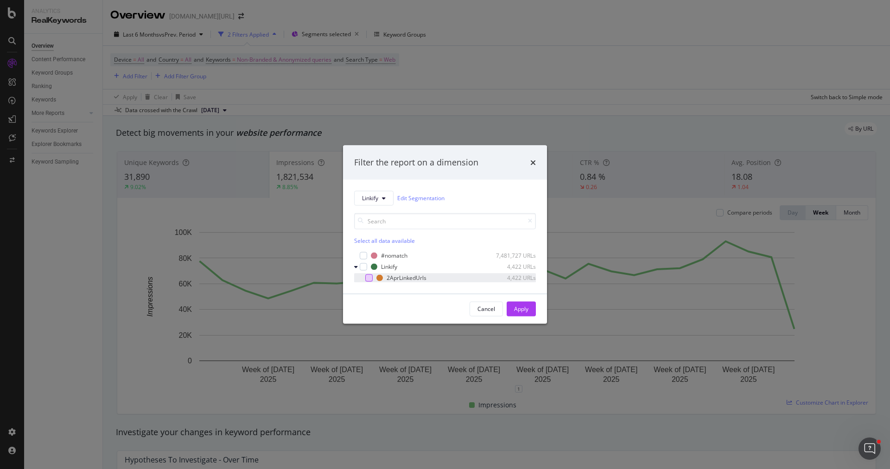
click at [370, 278] on div "modal" at bounding box center [368, 277] width 7 height 7
click at [519, 302] on div "Apply" at bounding box center [521, 309] width 14 height 14
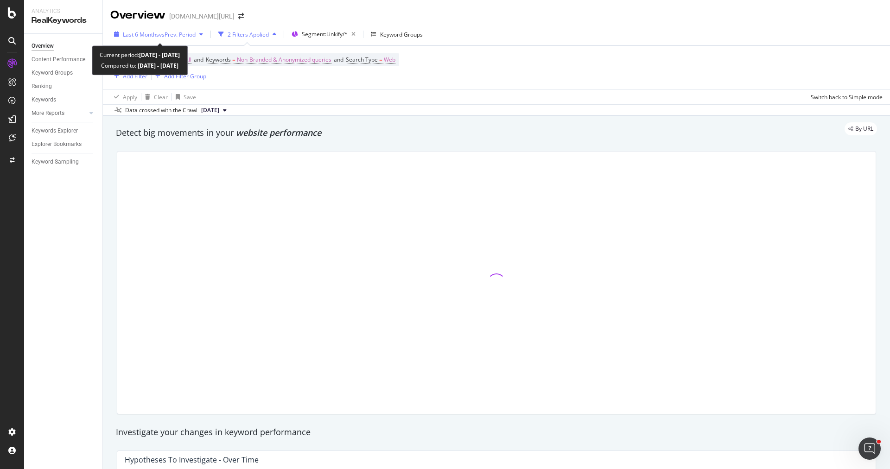
click at [142, 36] on span "Last 6 Months" at bounding box center [141, 35] width 36 height 8
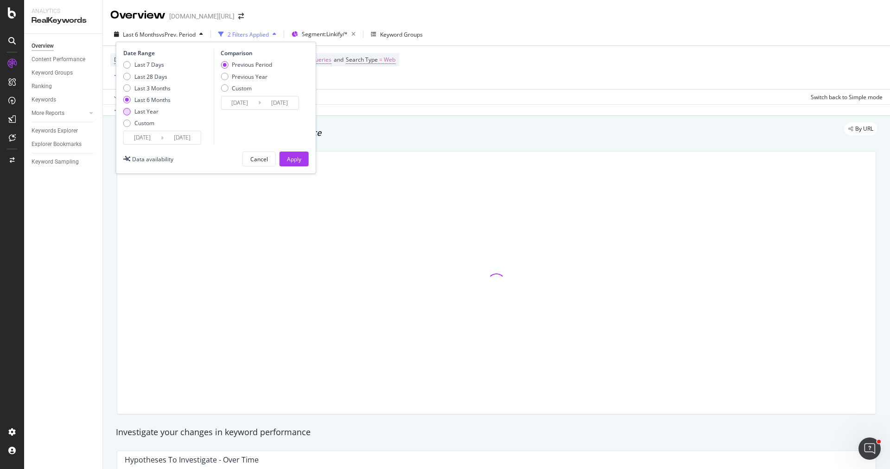
click at [138, 110] on div "Last Year" at bounding box center [146, 112] width 24 height 8
type input "[DATE]"
click at [290, 156] on div "Apply" at bounding box center [294, 159] width 14 height 8
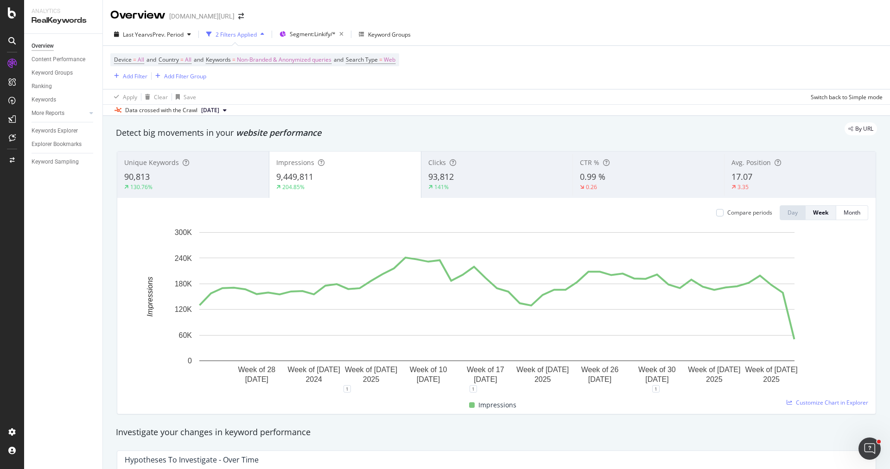
click at [451, 180] on span "93,812" at bounding box center [440, 176] width 25 height 11
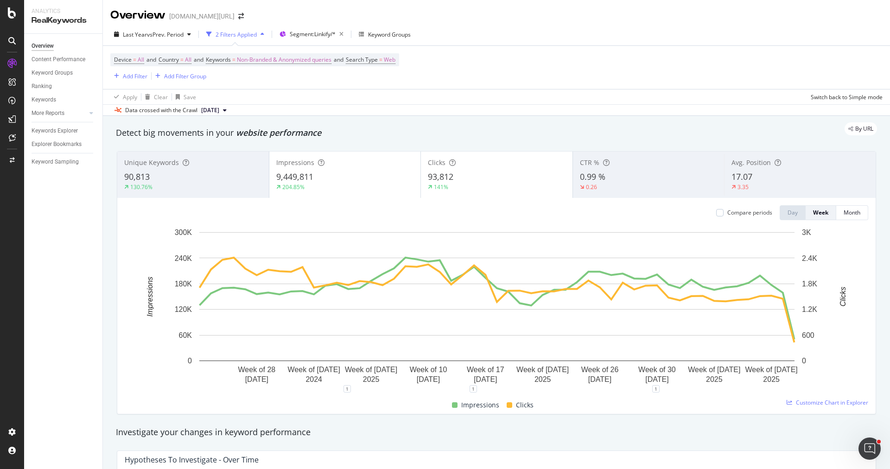
click at [337, 191] on div "Impressions 9,449,811 204.85%" at bounding box center [345, 175] width 152 height 42
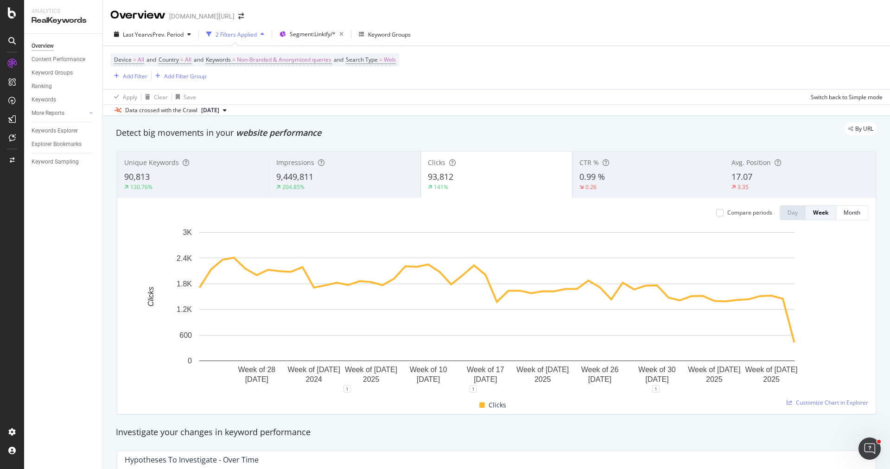
click at [330, 180] on div "9,449,811" at bounding box center [344, 177] width 137 height 12
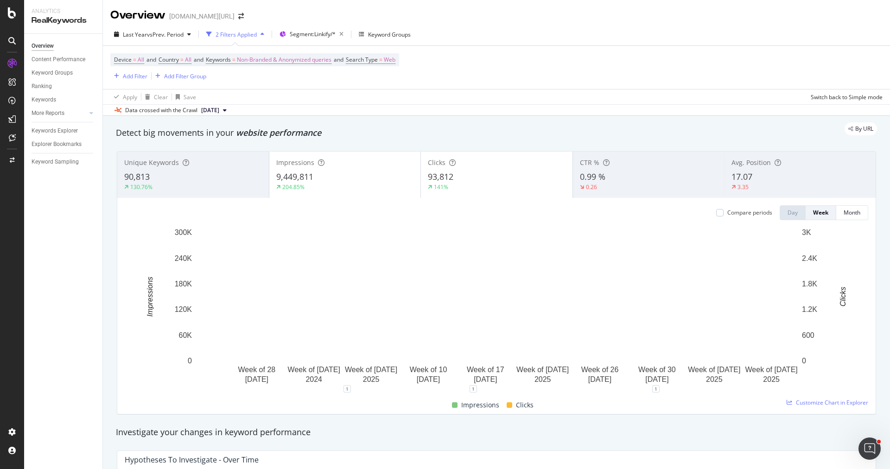
click at [456, 189] on div "141%" at bounding box center [497, 187] width 138 height 8
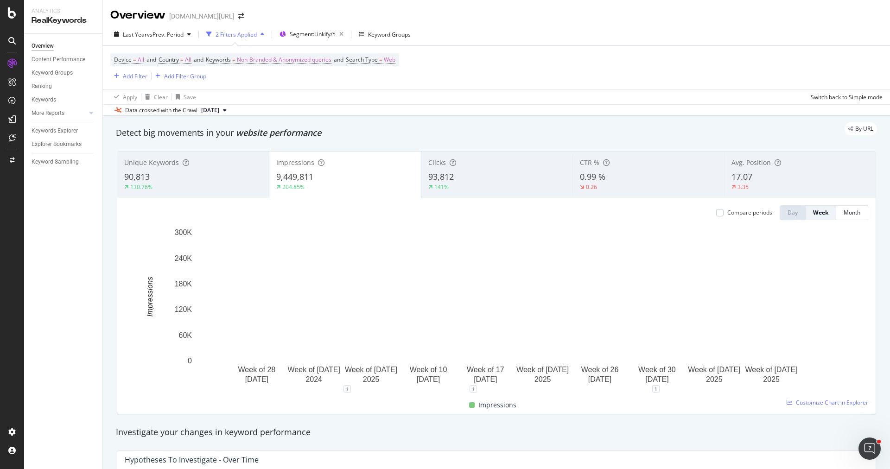
click at [229, 165] on div "Unique Keywords" at bounding box center [193, 162] width 138 height 9
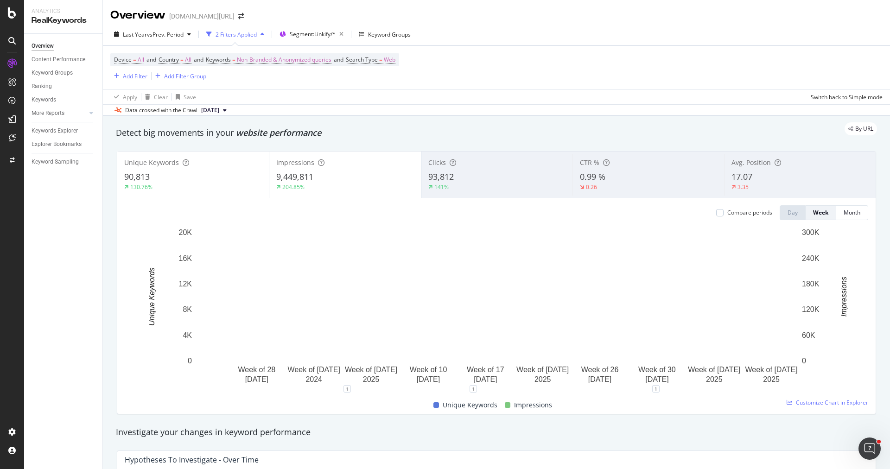
click at [348, 171] on div "9,449,811" at bounding box center [345, 177] width 138 height 12
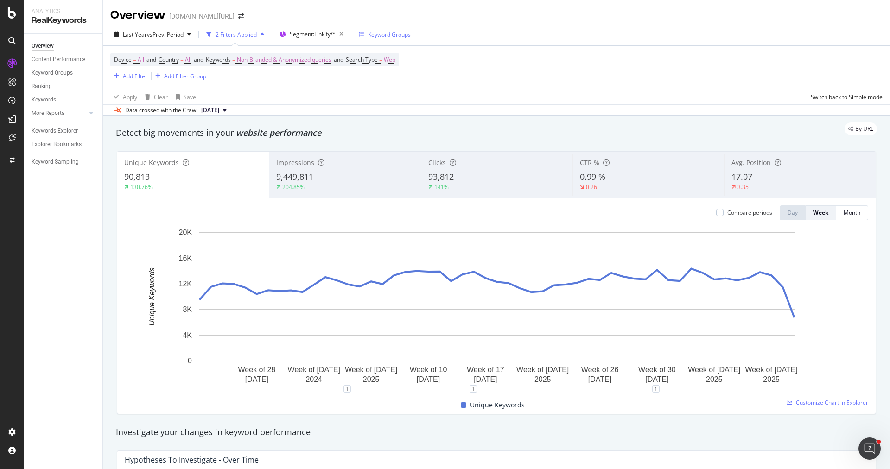
click at [400, 36] on div "Keyword Groups" at bounding box center [389, 35] width 43 height 8
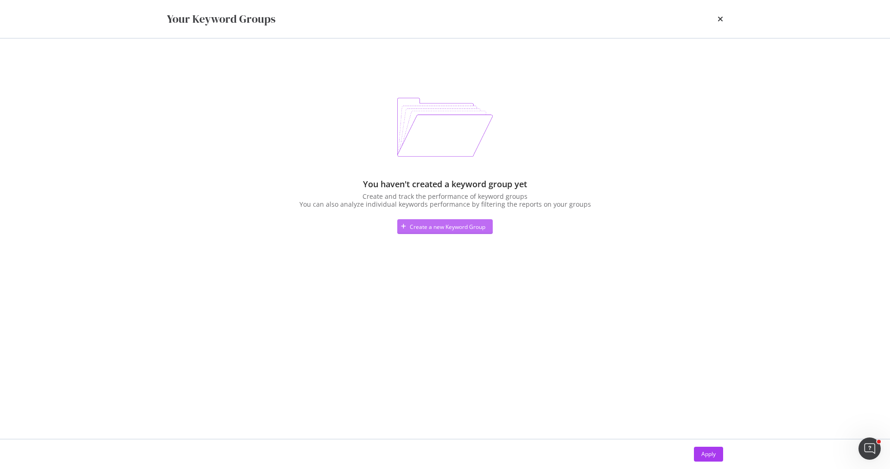
click at [459, 228] on div "Create a new Keyword Group" at bounding box center [448, 227] width 76 height 8
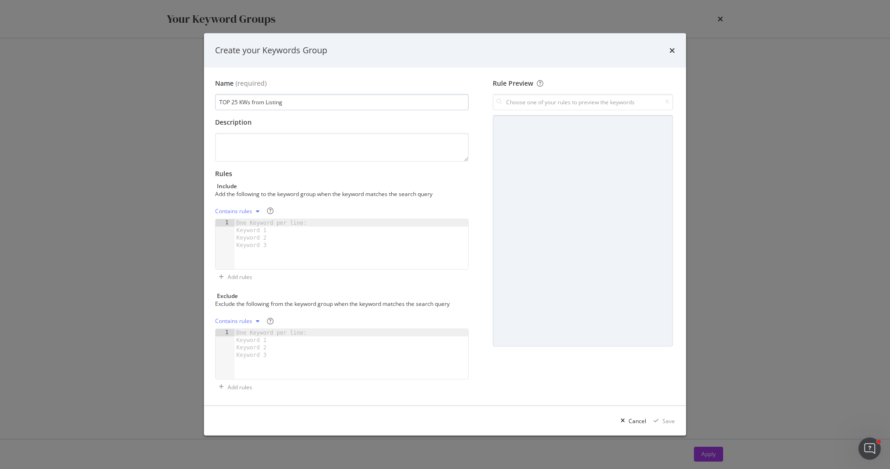
click at [259, 104] on input "TOP 25 KWs from Listing" at bounding box center [342, 102] width 254 height 16
click at [273, 132] on div "Description" at bounding box center [342, 140] width 254 height 44
click at [288, 109] on input "TOP 25 KWs from Listing" at bounding box center [342, 102] width 254 height 16
type input "TOP 25 KWs from Listings"
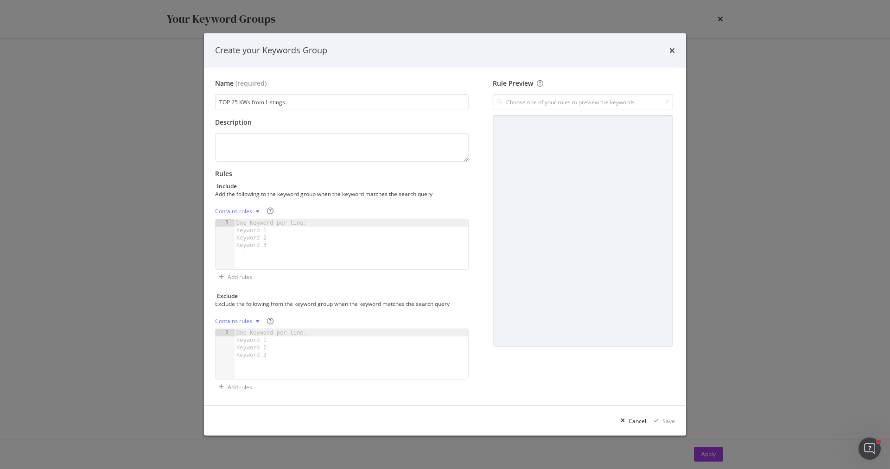
click at [298, 187] on div "Include" at bounding box center [342, 186] width 254 height 8
click at [317, 148] on textarea "modal" at bounding box center [342, 147] width 254 height 29
click at [247, 210] on div "Contains rules" at bounding box center [233, 212] width 37 height 6
click at [247, 235] on div "Contains rules Exact rules Regex rules" at bounding box center [246, 242] width 55 height 42
click at [247, 240] on div "Exact rules" at bounding box center [241, 242] width 28 height 8
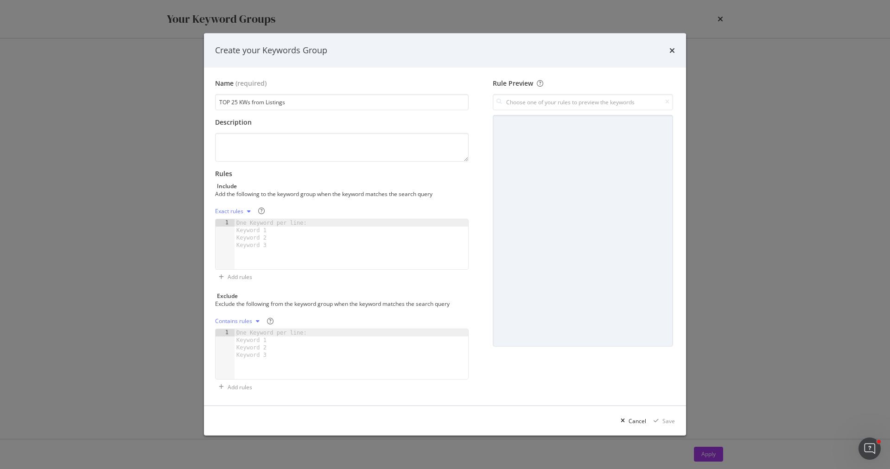
click at [273, 229] on div "One Keyword per line: Keyword 1 Keyword 2 Keyword 3" at bounding box center [273, 234] width 77 height 30
paste textarea "آلات حلاقة كهربائية"
type textarea "آلات حلاقة كهربائية"
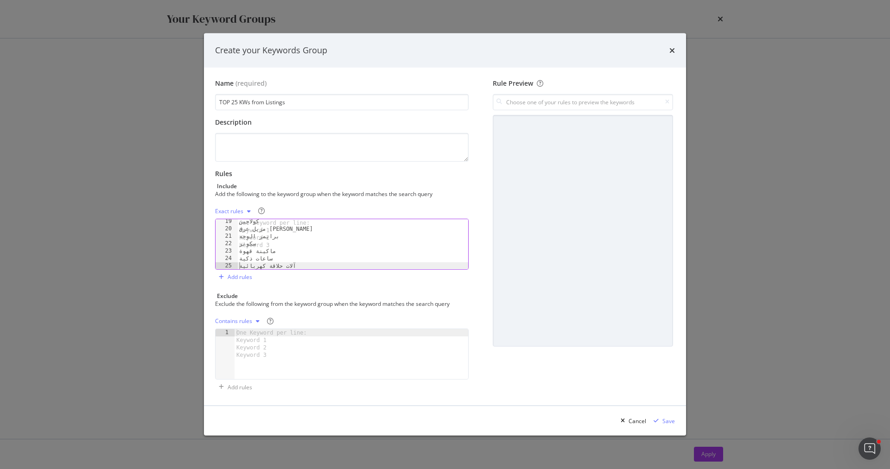
scroll to position [135, 0]
click at [318, 139] on textarea "modal" at bounding box center [342, 147] width 254 height 29
type textarea "started linking after 26 sep"
click at [666, 421] on div "Save" at bounding box center [668, 421] width 13 height 8
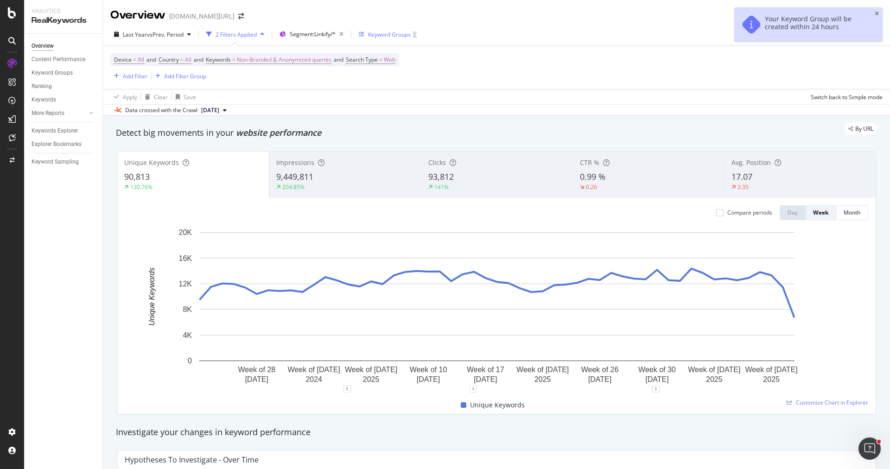
click at [390, 32] on div "Keyword Groups" at bounding box center [389, 35] width 43 height 8
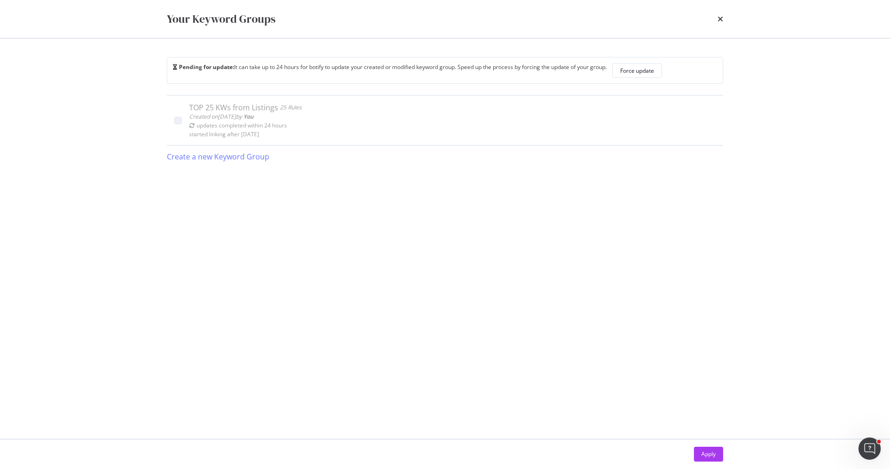
click at [284, 222] on div "TOP 25 KWs from Listings 25 Rules Created on 2025 Sep 26th by You updates compl…" at bounding box center [445, 257] width 556 height 325
click at [718, 19] on icon "times" at bounding box center [720, 18] width 6 height 7
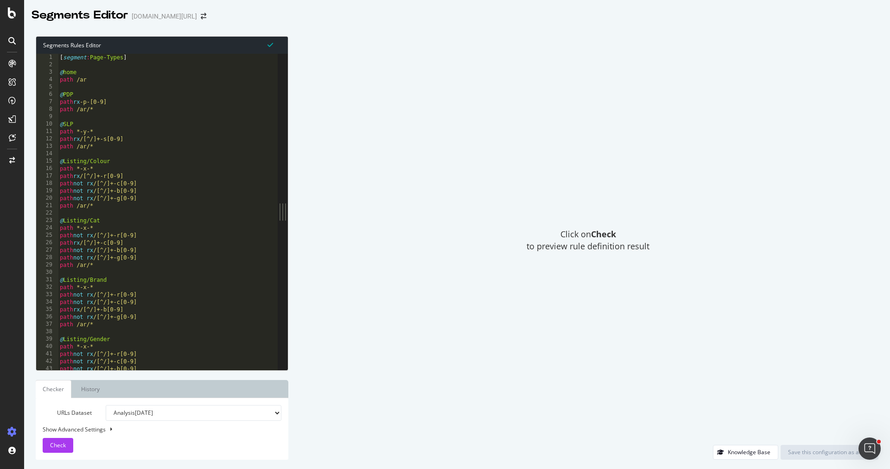
click at [239, 174] on div "[ segment : Page-Types ] @ home path /ar @ PDP path rx -p-[0-9] path /ar/* @ SL…" at bounding box center [445, 220] width 774 height 332
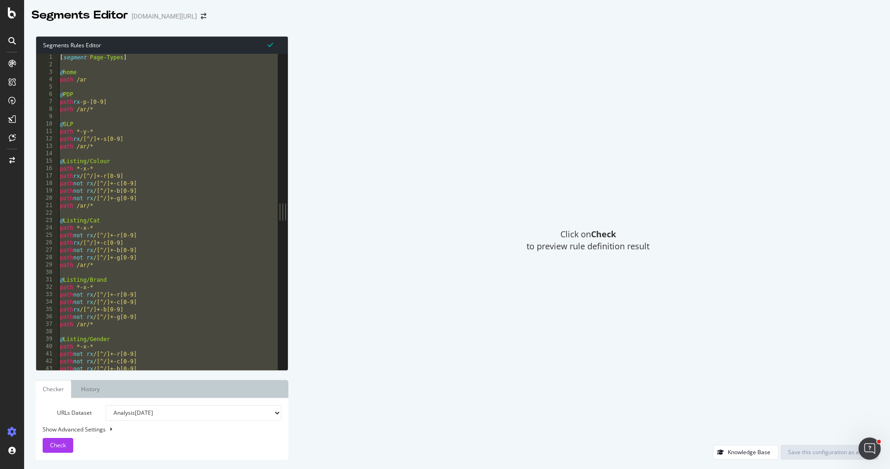
click at [184, 125] on div "[ segment : Page-Types ] @ home path /ar @ PDP path rx -p-[0-9] path /ar/* @ SL…" at bounding box center [445, 220] width 774 height 332
paste textarea "Cursor at row 41323"
click at [170, 215] on div "[ segment : Page-Types ] @ home path /ar @ PDP path rx -p-[0-9] path /ar/* @ SL…" at bounding box center [445, 220] width 774 height 332
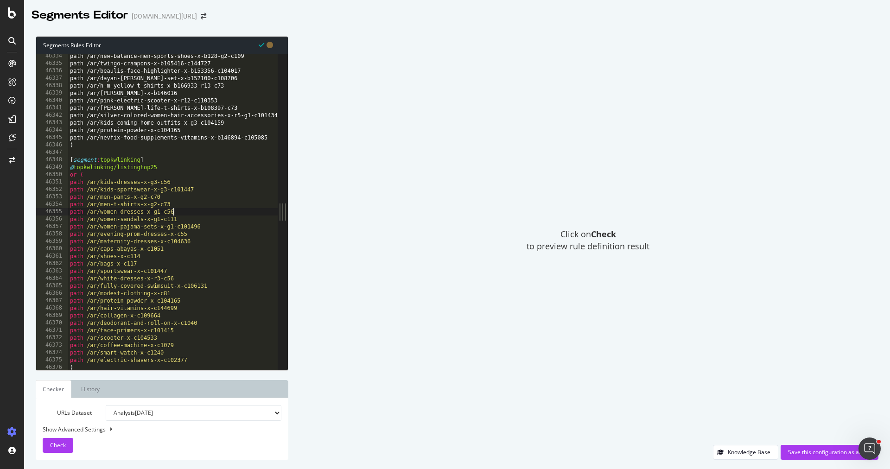
scroll to position [14869, 0]
click at [176, 204] on div "path /ar/new-balance-men-sports-shoes-x-b128-g2-c109 path /ar/twingo-crampons-x…" at bounding box center [363, 218] width 591 height 332
type textarea "path /ar/men-t-shirts-x-g2-c73"
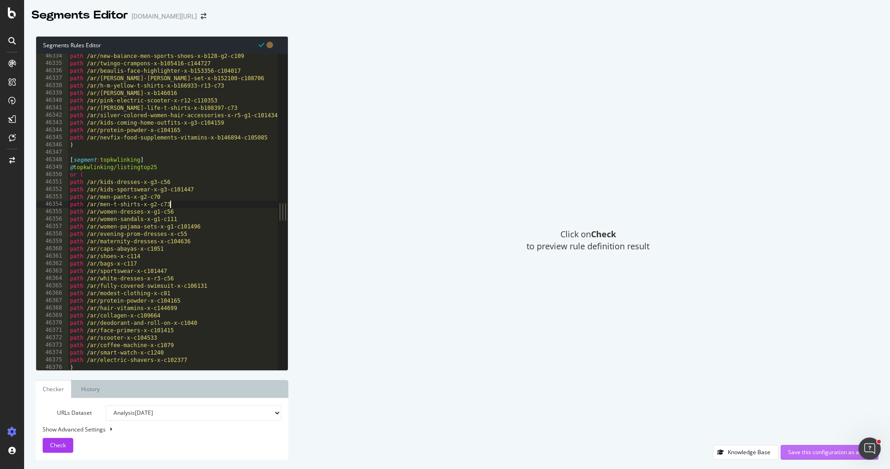
click at [812, 451] on div "Save this configuration as active" at bounding box center [829, 452] width 83 height 8
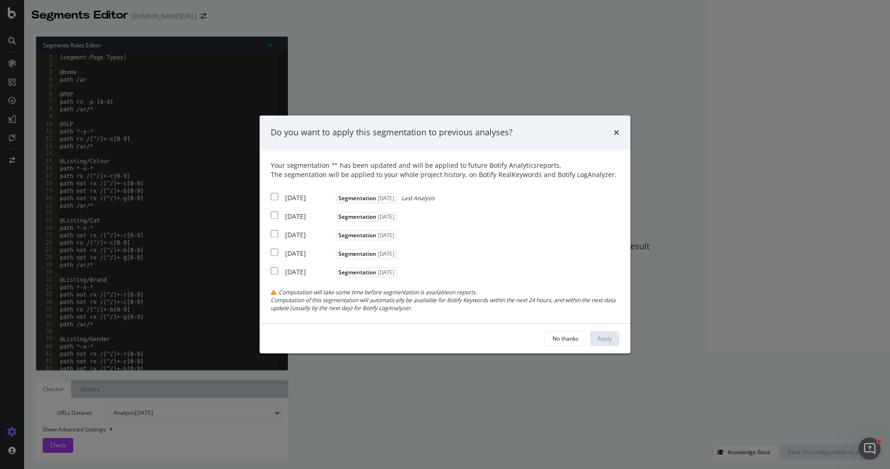
click at [286, 202] on div "[DATE]" at bounding box center [309, 197] width 49 height 9
checkbox input "true"
click at [295, 219] on div "2025 Sep. 12th" at bounding box center [309, 216] width 49 height 9
checkbox input "true"
click at [305, 239] on div "2025 Sep. 5th" at bounding box center [309, 234] width 49 height 9
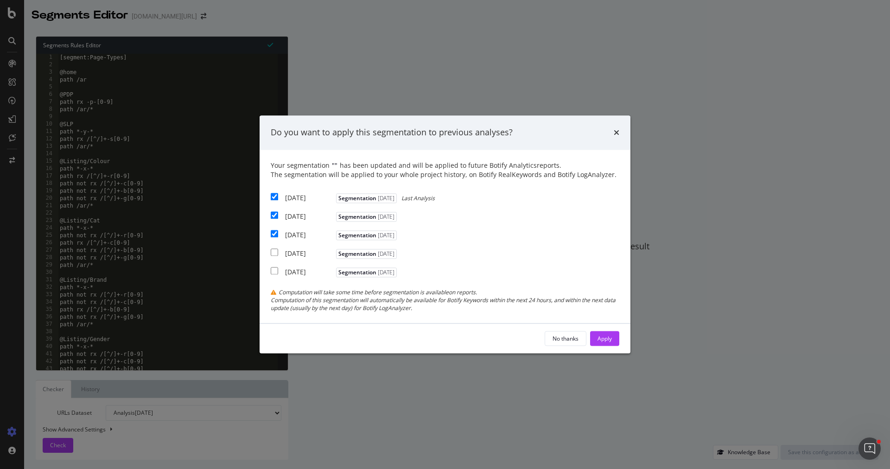
checkbox input "true"
click at [608, 337] on div "Apply" at bounding box center [604, 339] width 14 height 8
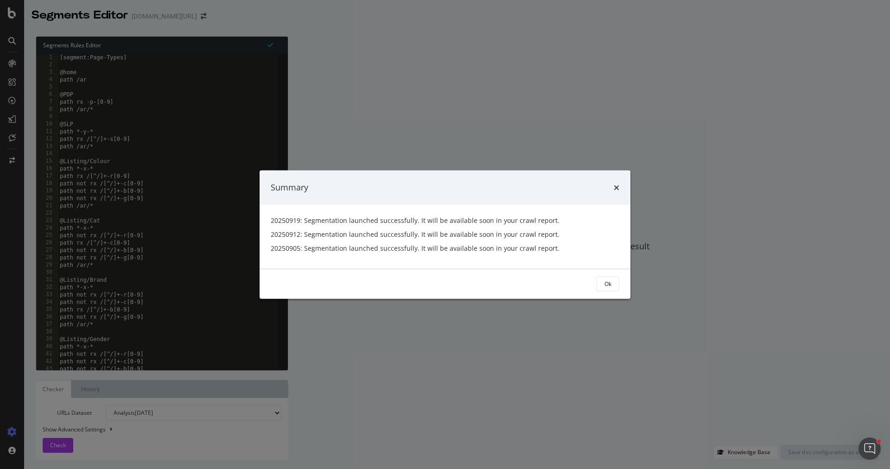
click at [604, 275] on div "Ok" at bounding box center [445, 284] width 371 height 30
click at [604, 277] on button "Ok" at bounding box center [607, 283] width 23 height 15
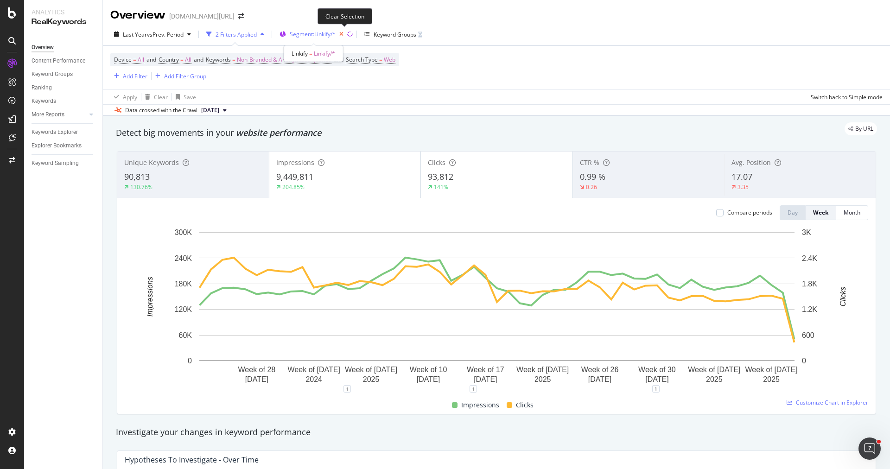
click at [345, 30] on icon "button" at bounding box center [342, 34] width 12 height 13
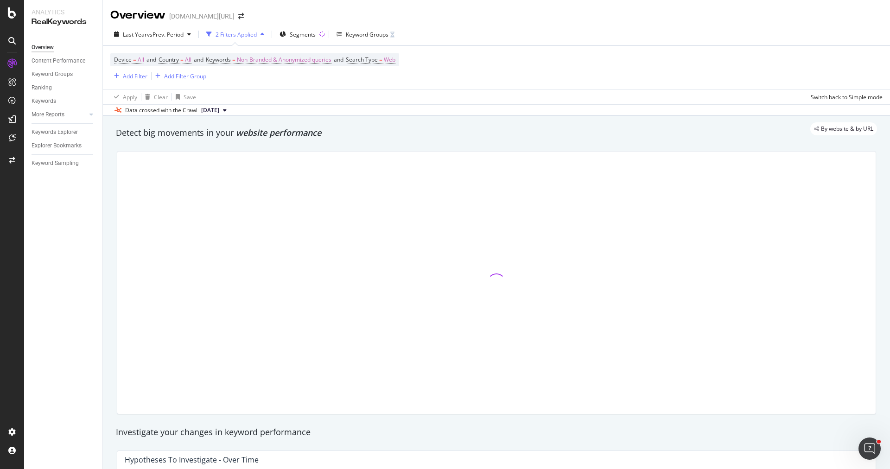
click at [139, 70] on div "Add Filter Add Filter Group" at bounding box center [158, 76] width 96 height 12
click at [139, 75] on div "Add Filter" at bounding box center [135, 76] width 25 height 8
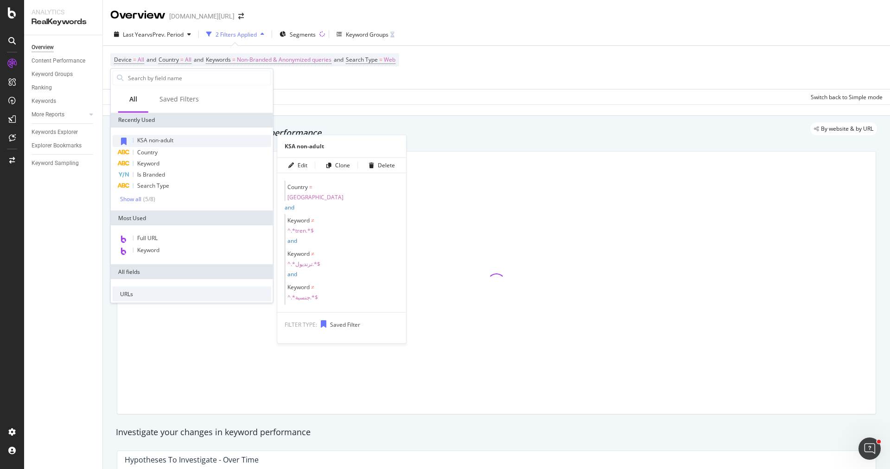
click at [165, 143] on span "KSA non-adult" at bounding box center [155, 140] width 36 height 8
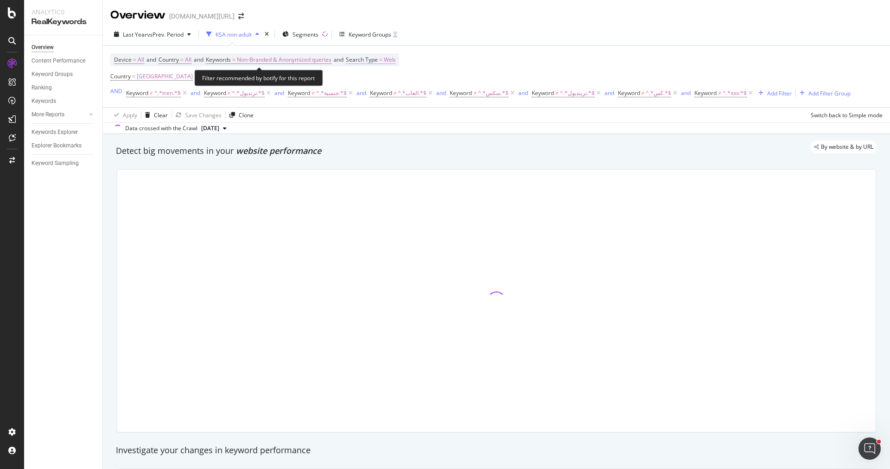
click at [378, 60] on span "Search Type" at bounding box center [362, 60] width 32 height 8
click at [380, 79] on icon at bounding box center [378, 81] width 6 height 6
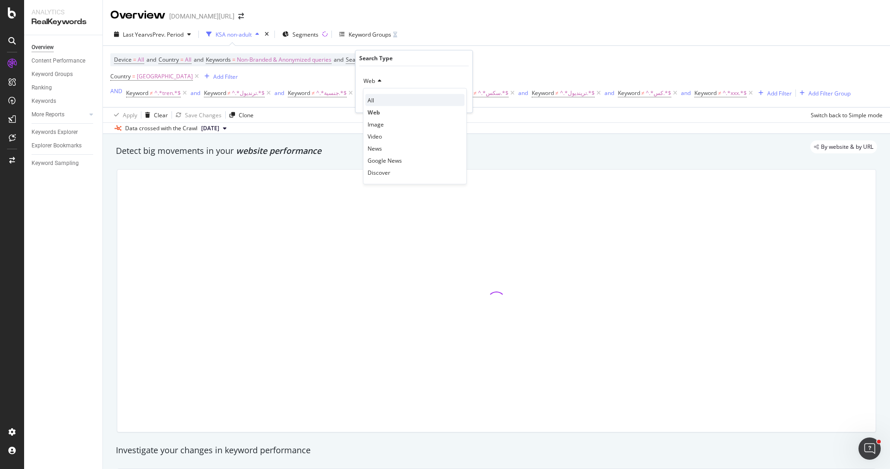
click at [383, 100] on div "All" at bounding box center [414, 100] width 99 height 12
click at [468, 101] on div "All Cancel Add filter Apply" at bounding box center [413, 89] width 117 height 46
click at [463, 101] on div "Apply" at bounding box center [458, 100] width 14 height 8
click at [170, 40] on div "Last Year vs Prev. Period" at bounding box center [152, 34] width 84 height 14
click at [479, 153] on div "Detect big movements in your website performance" at bounding box center [496, 151] width 761 height 12
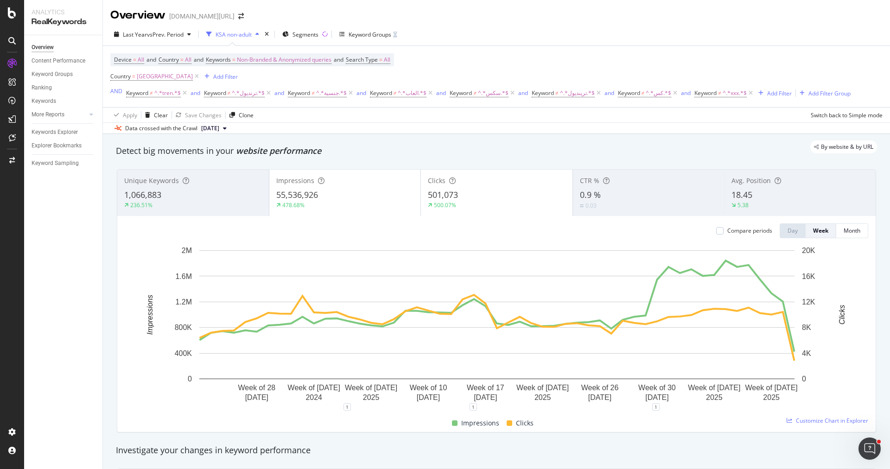
click at [352, 191] on div "55,536,926" at bounding box center [345, 195] width 138 height 12
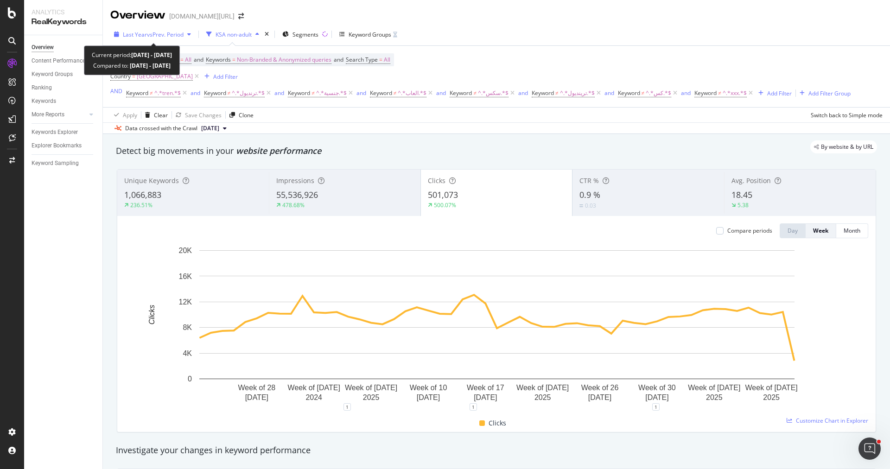
click at [161, 33] on span "vs Prev. Period" at bounding box center [165, 35] width 37 height 8
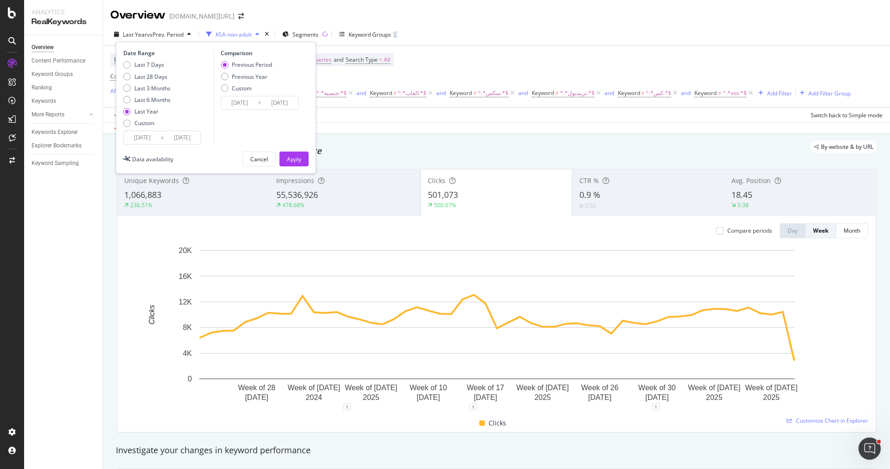
click at [150, 132] on input "[DATE]" at bounding box center [142, 137] width 37 height 13
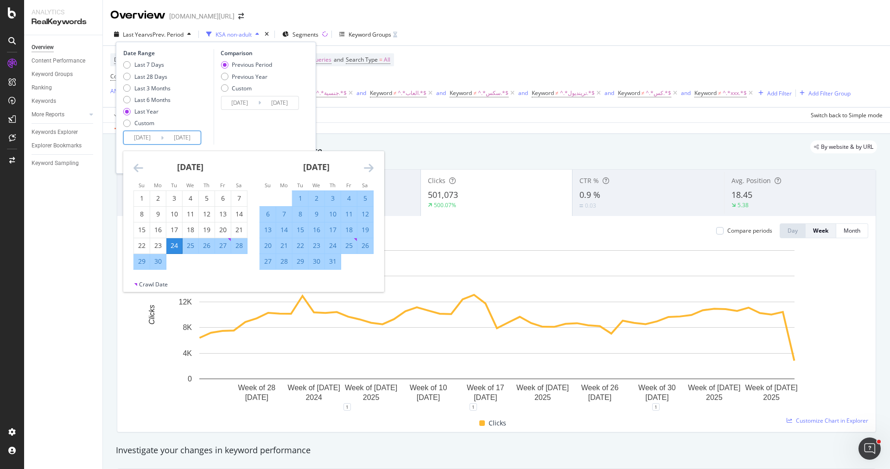
click at [137, 167] on icon "Move backward to switch to the previous month." at bounding box center [138, 167] width 10 height 11
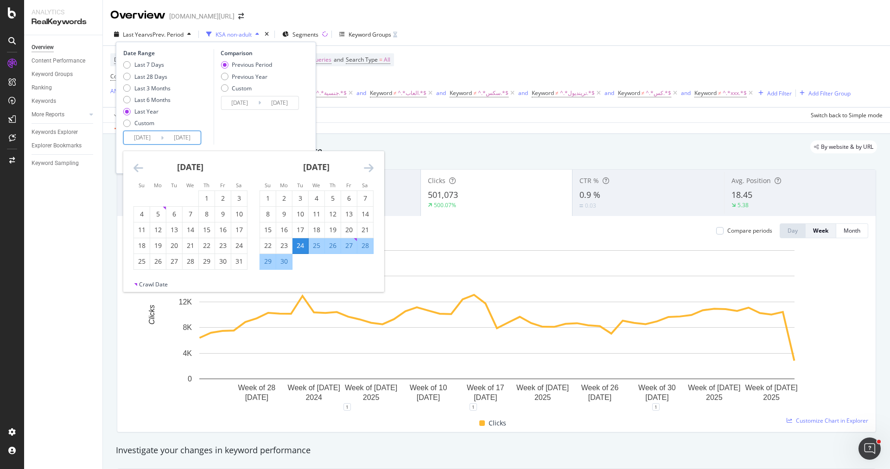
click at [137, 167] on icon "Move backward to switch to the previous month." at bounding box center [138, 167] width 10 height 11
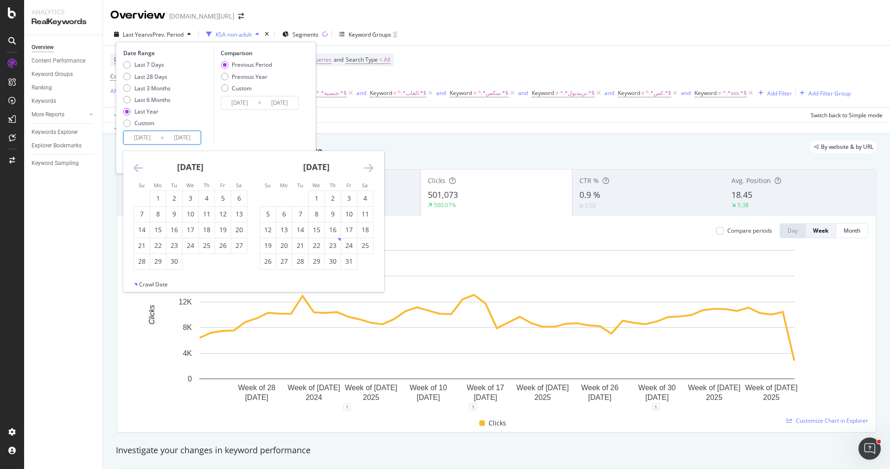
click at [137, 167] on icon "Move backward to switch to the previous month." at bounding box center [138, 167] width 10 height 11
click at [159, 197] on div "1" at bounding box center [158, 198] width 16 height 9
type input "[DATE]"
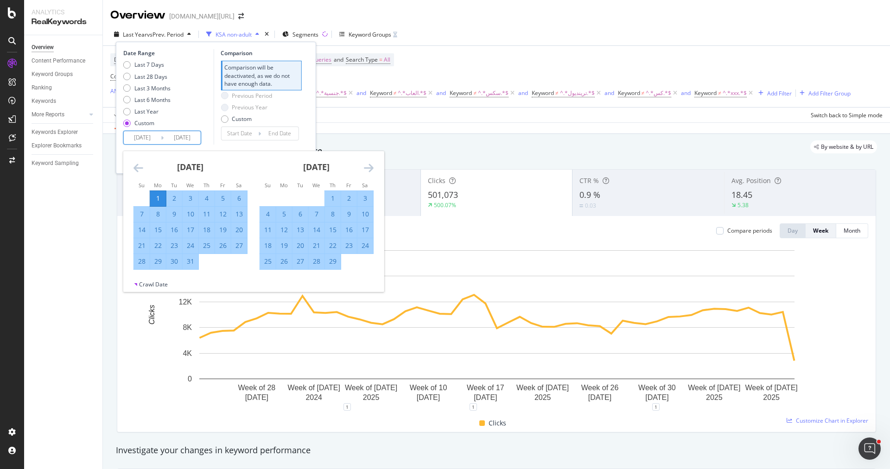
click at [294, 112] on div "Previous Period Previous Year Custom" at bounding box center [261, 109] width 81 height 35
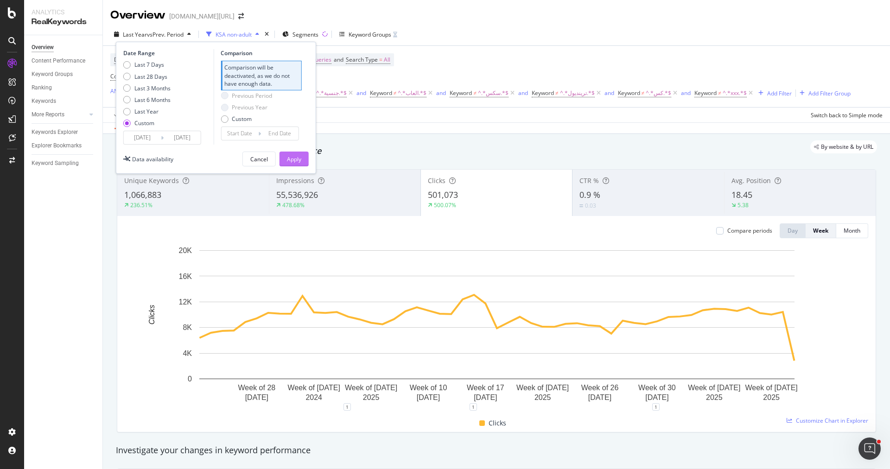
click at [294, 160] on div "Apply" at bounding box center [294, 159] width 14 height 8
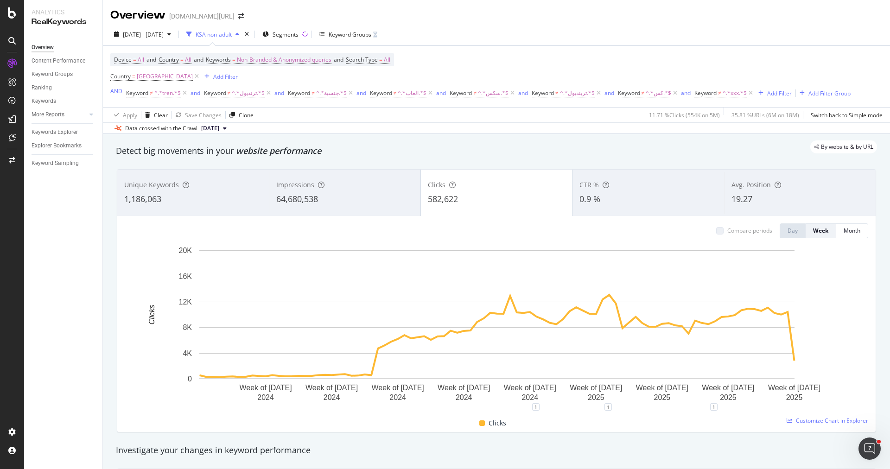
click at [327, 203] on div "64,680,538" at bounding box center [344, 199] width 137 height 12
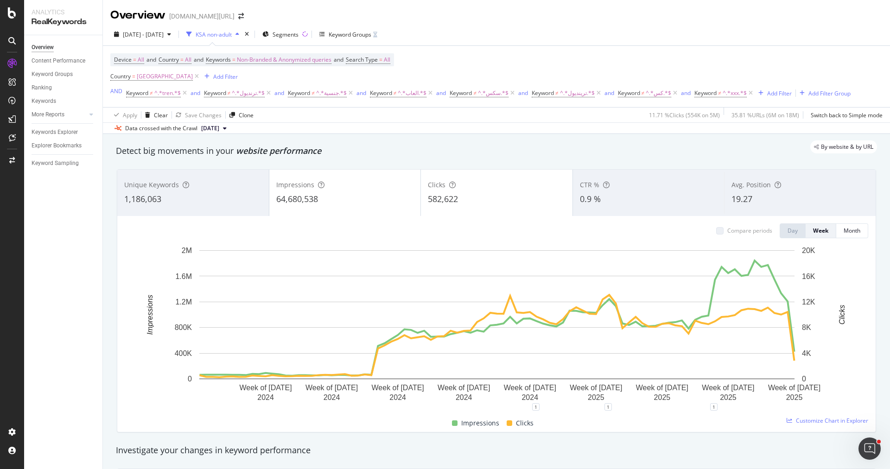
click at [469, 201] on div "582,622" at bounding box center [497, 199] width 138 height 12
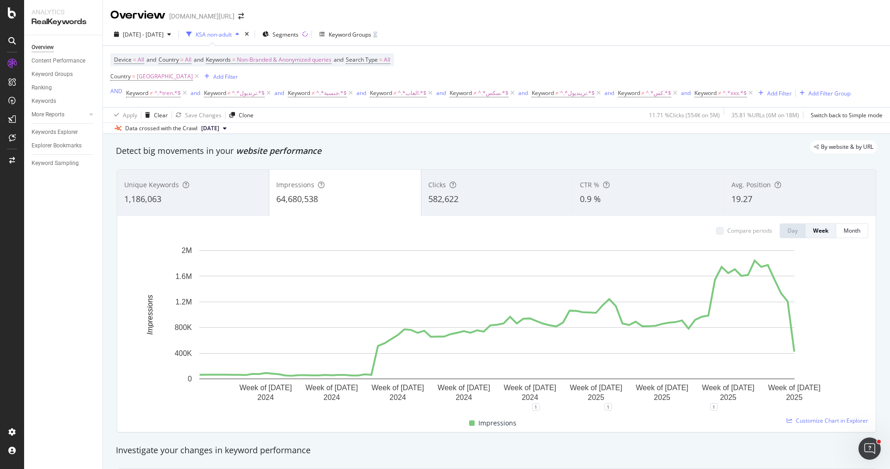
click at [468, 202] on div "582,622" at bounding box center [497, 199] width 138 height 12
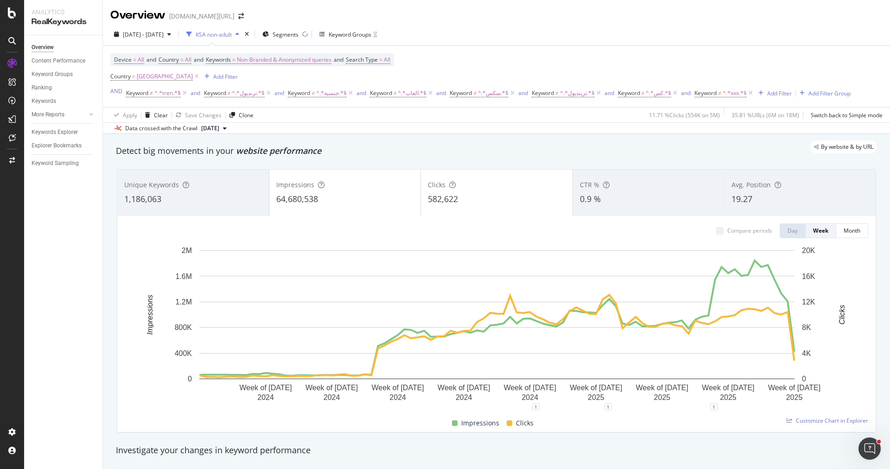
click at [347, 213] on div "Impressions 64,680,538" at bounding box center [345, 193] width 152 height 46
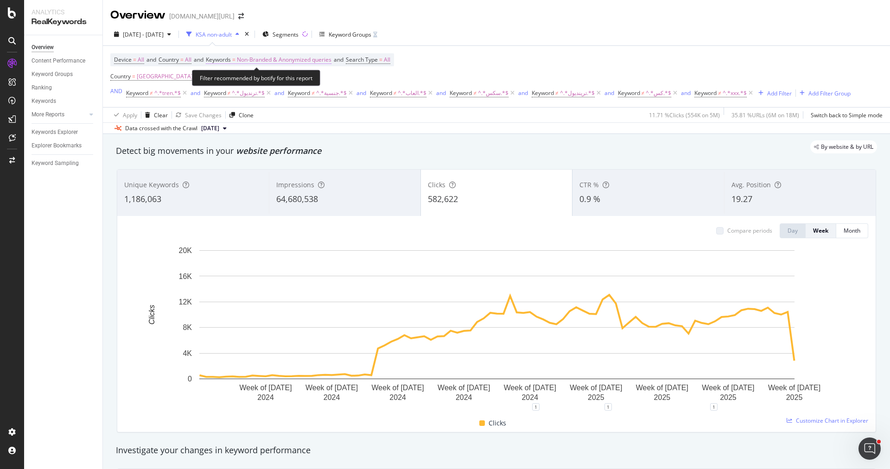
click at [309, 58] on span "Non-Branded & Anonymized queries" at bounding box center [284, 59] width 95 height 13
click at [239, 82] on div "Filter recommended by botify for this report" at bounding box center [256, 78] width 128 height 16
click at [854, 235] on div "Month" at bounding box center [852, 230] width 17 height 13
